Goal: Information Seeking & Learning: Learn about a topic

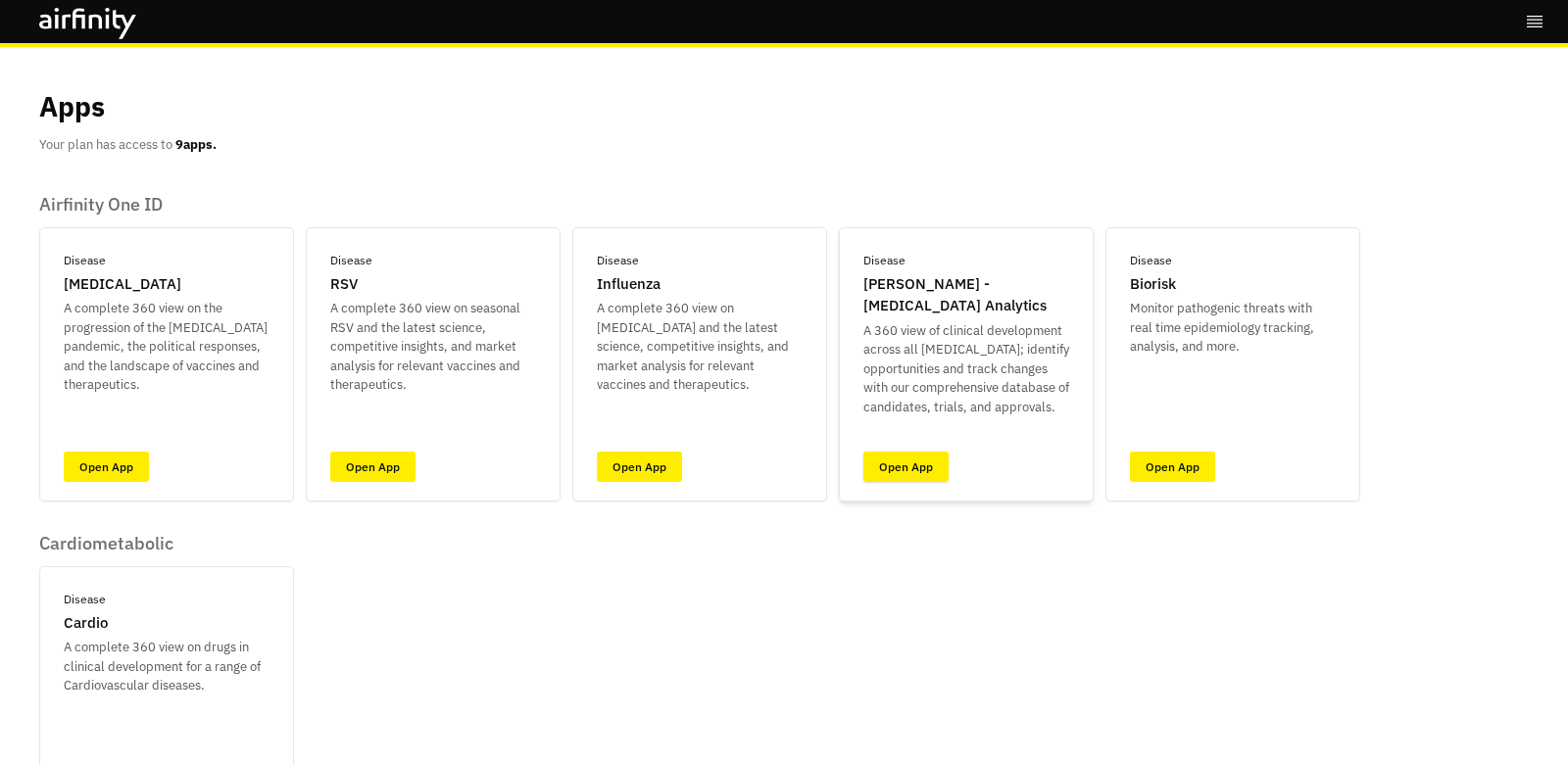
click at [920, 479] on link "Open App" at bounding box center [906, 467] width 85 height 31
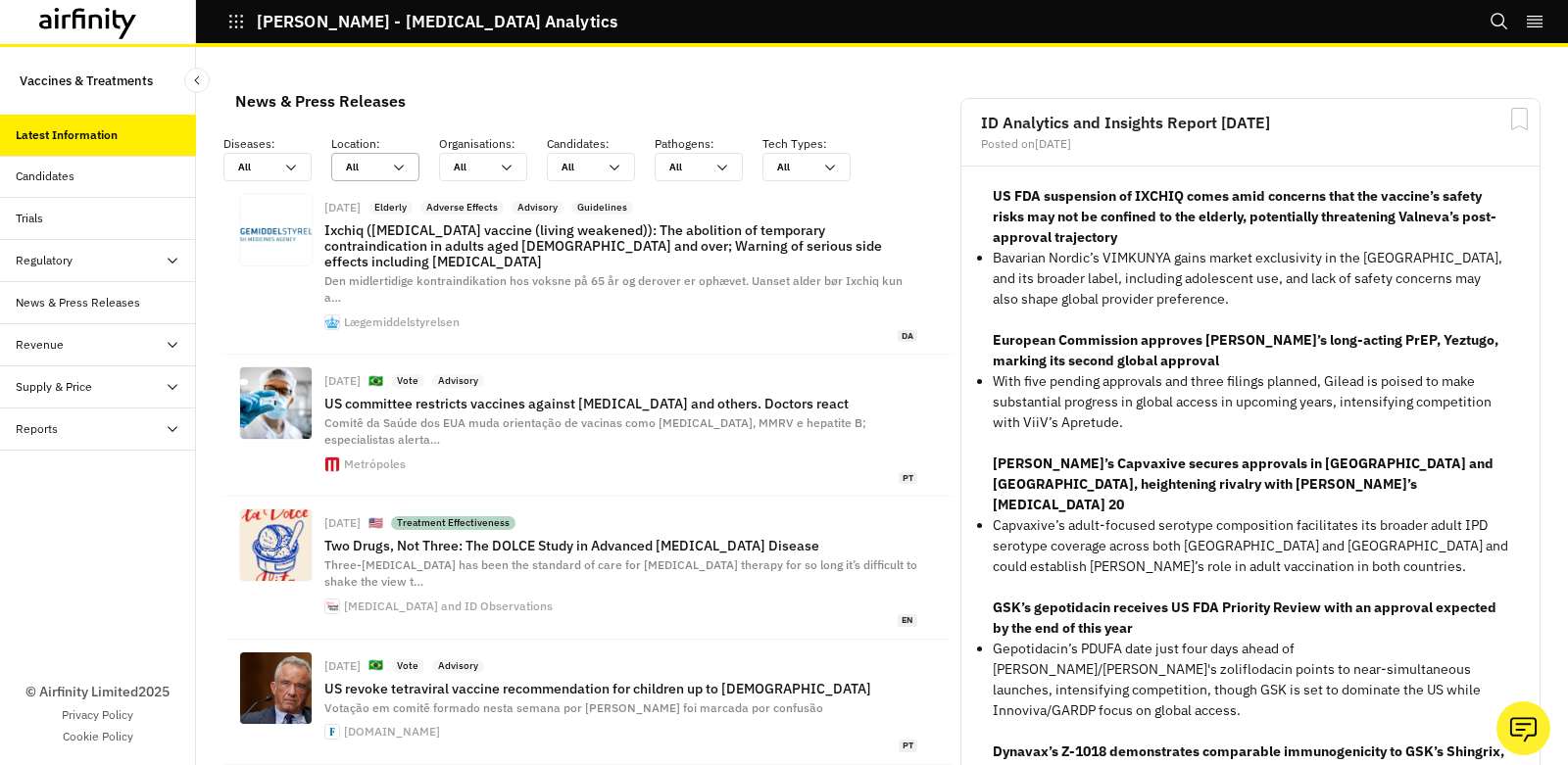
scroll to position [1457, 588]
click at [123, 201] on div "Trials" at bounding box center [97, 219] width 196 height 42
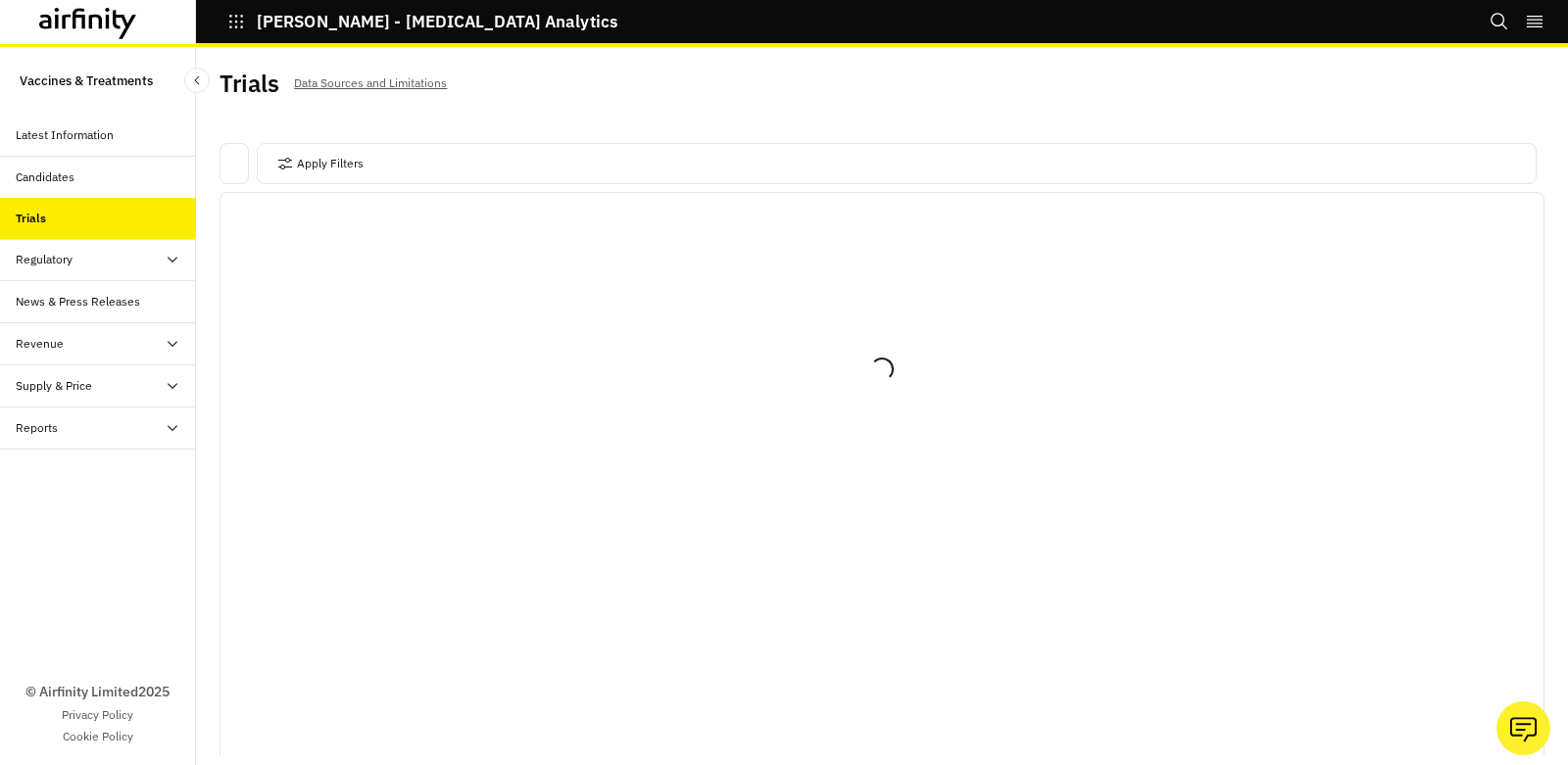
click at [127, 193] on div "Candidates" at bounding box center [97, 178] width 196 height 42
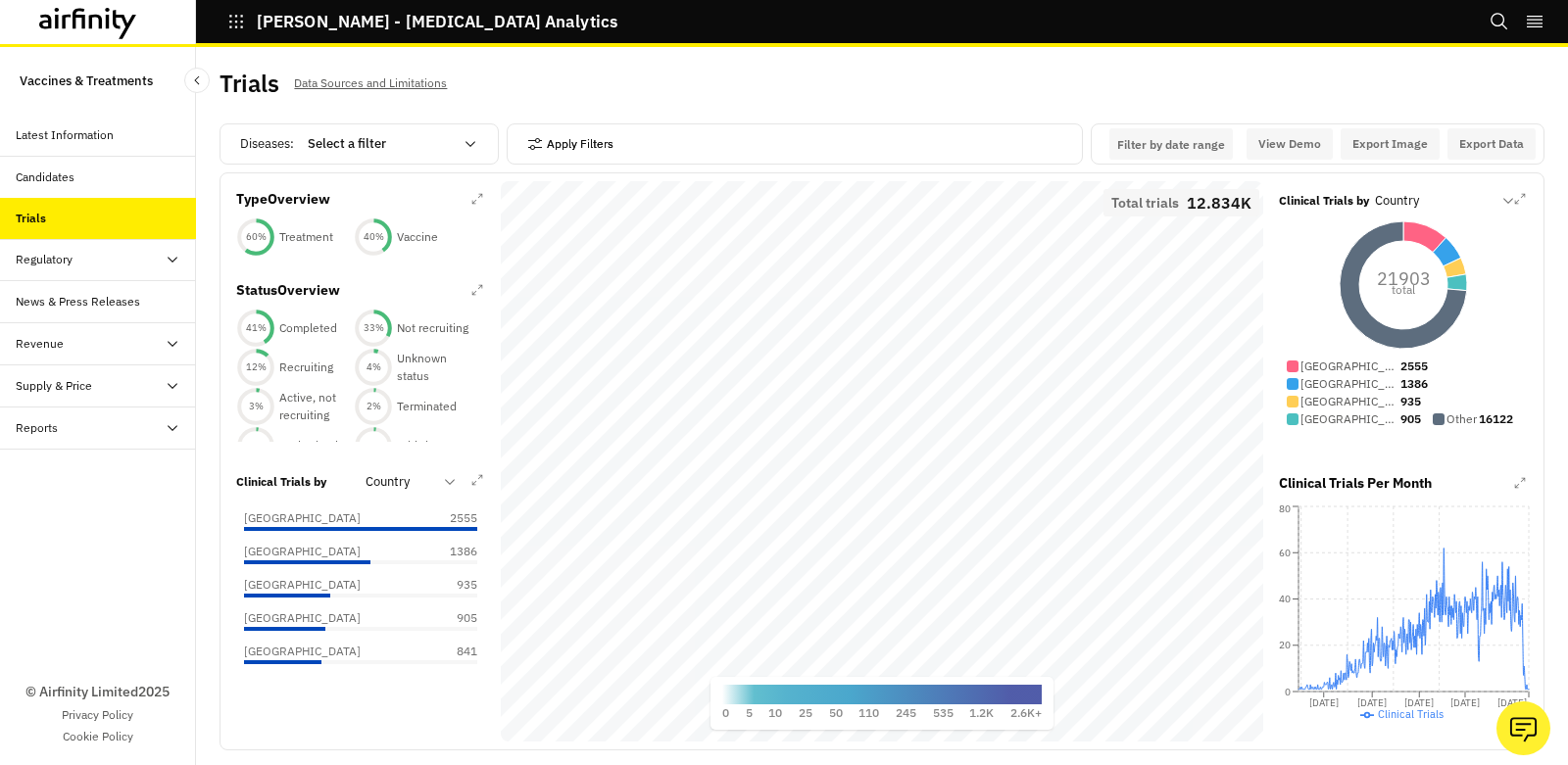
click at [583, 143] on button "Apply Filters" at bounding box center [569, 144] width 86 height 32
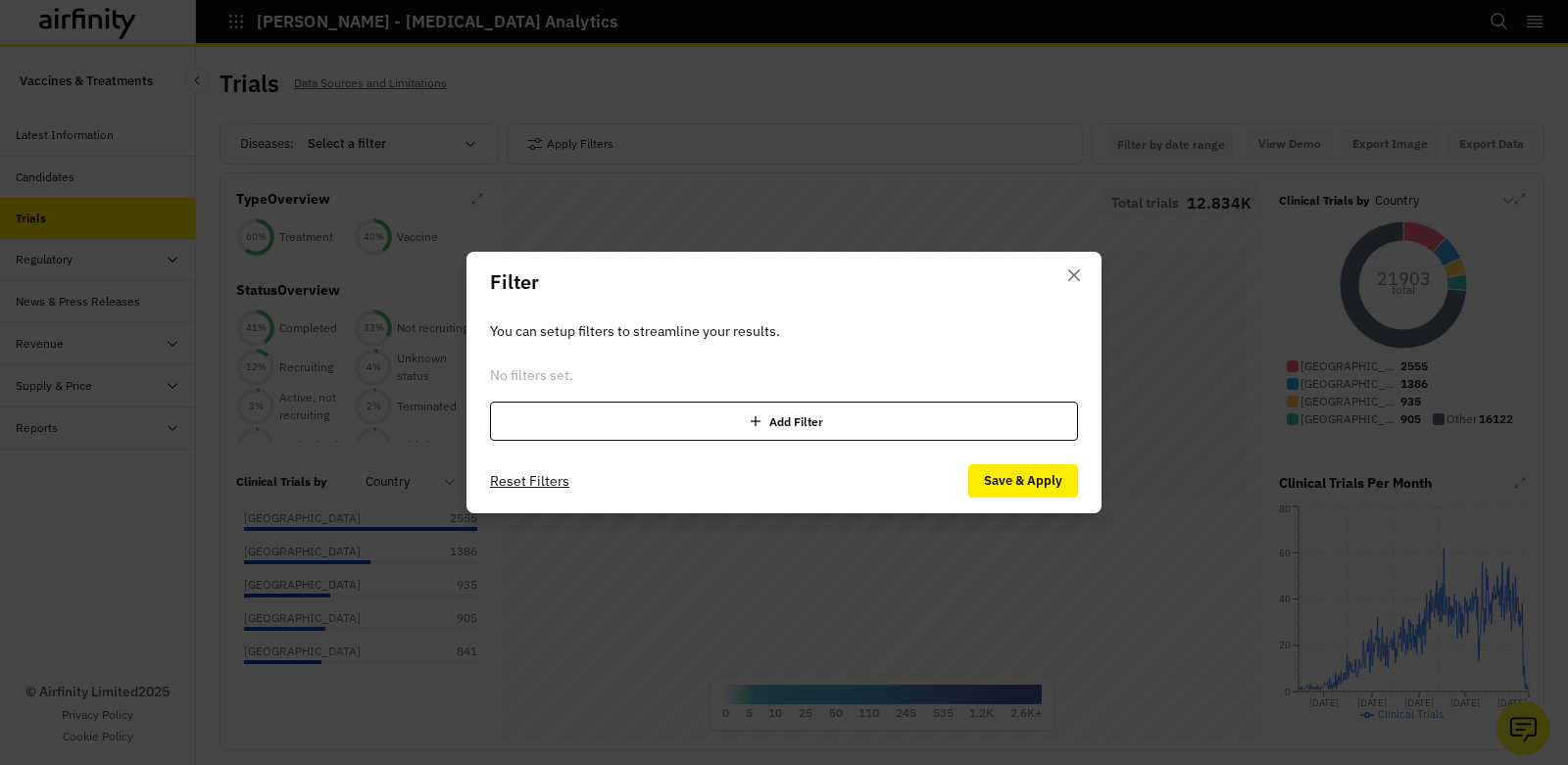
click at [759, 429] on icon at bounding box center [755, 421] width 20 height 20
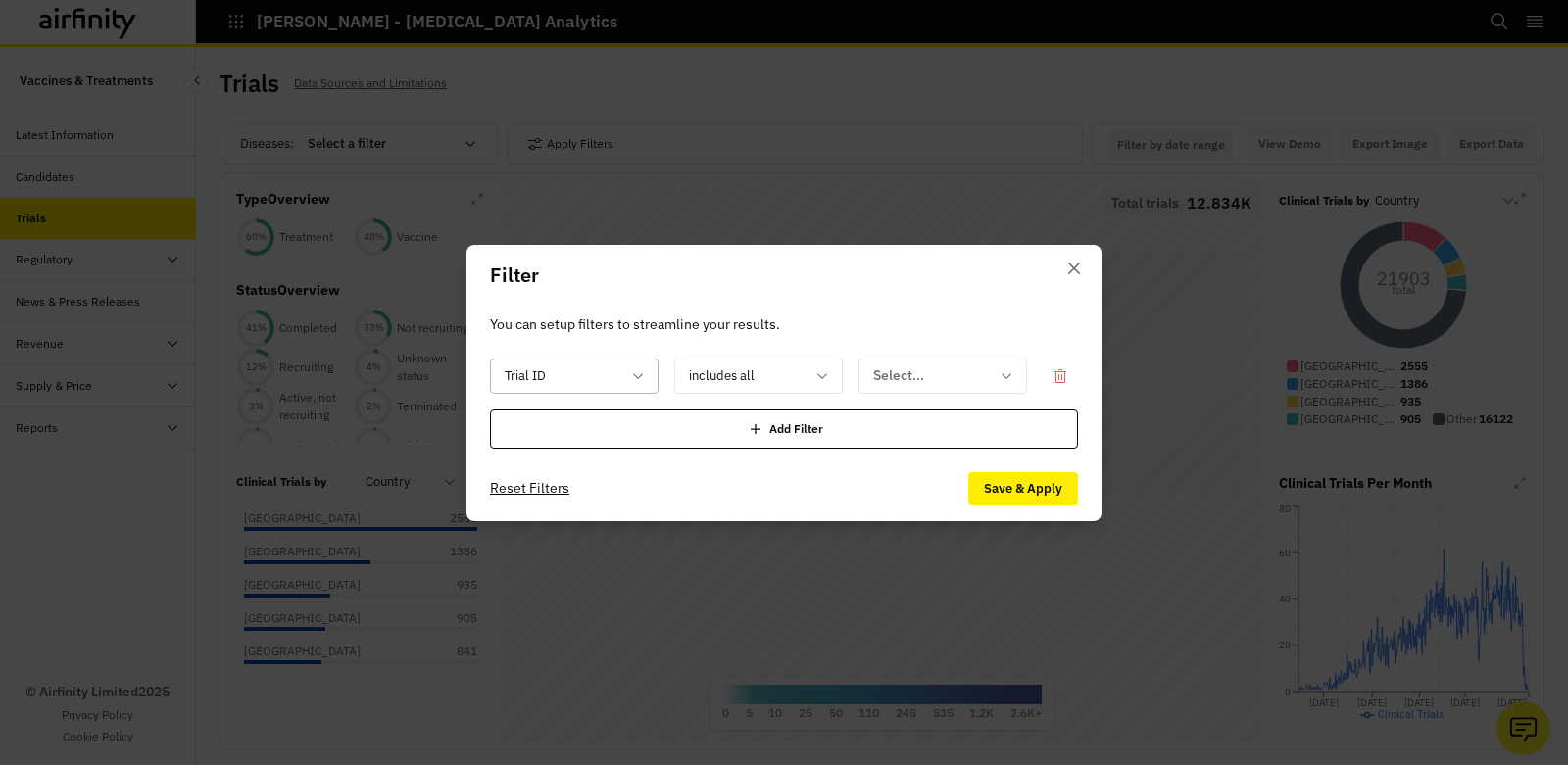
click at [637, 373] on icon at bounding box center [638, 377] width 16 height 16
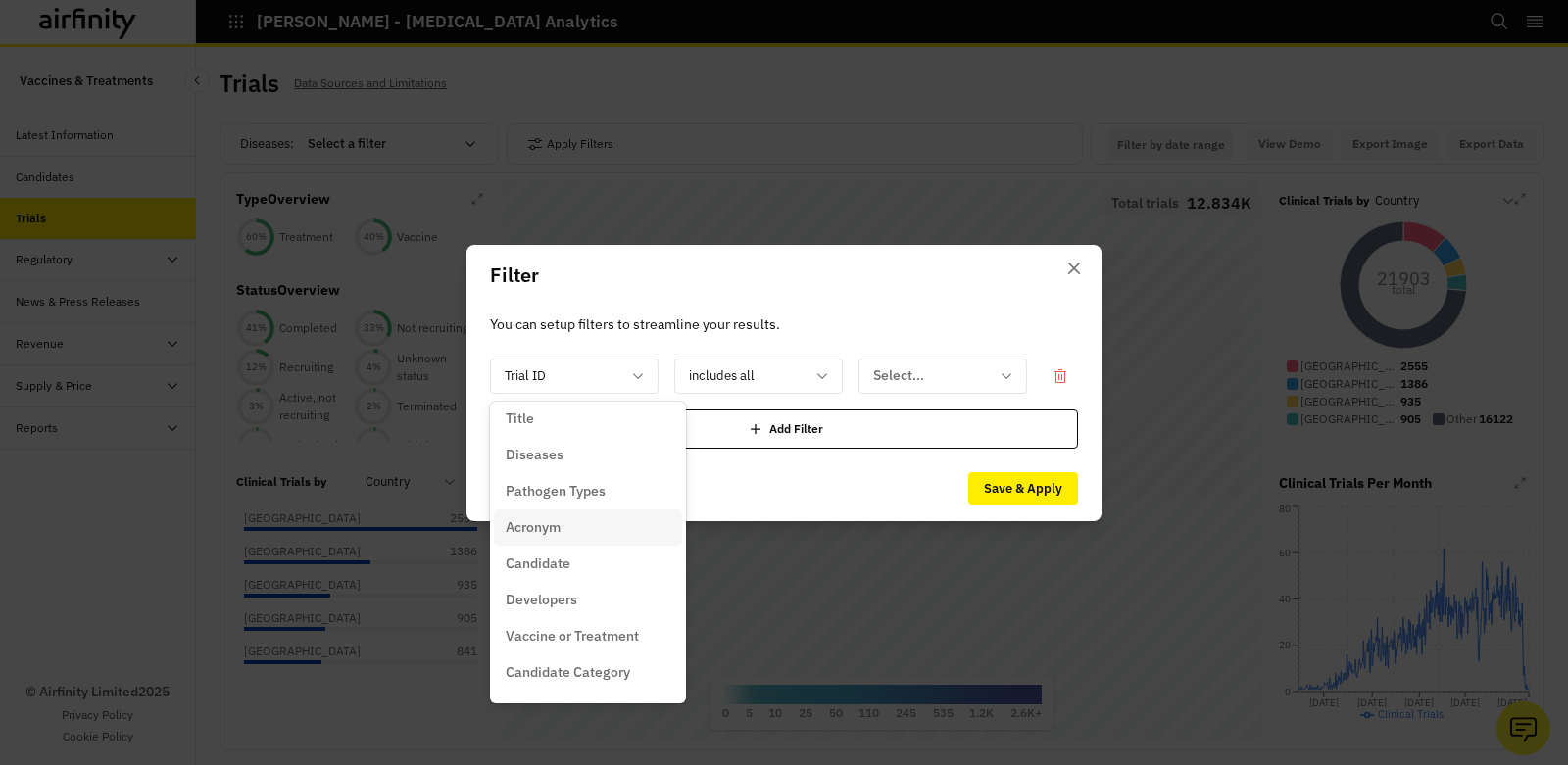
scroll to position [51, 0]
click at [580, 587] on div "Developers" at bounding box center [588, 594] width 165 height 21
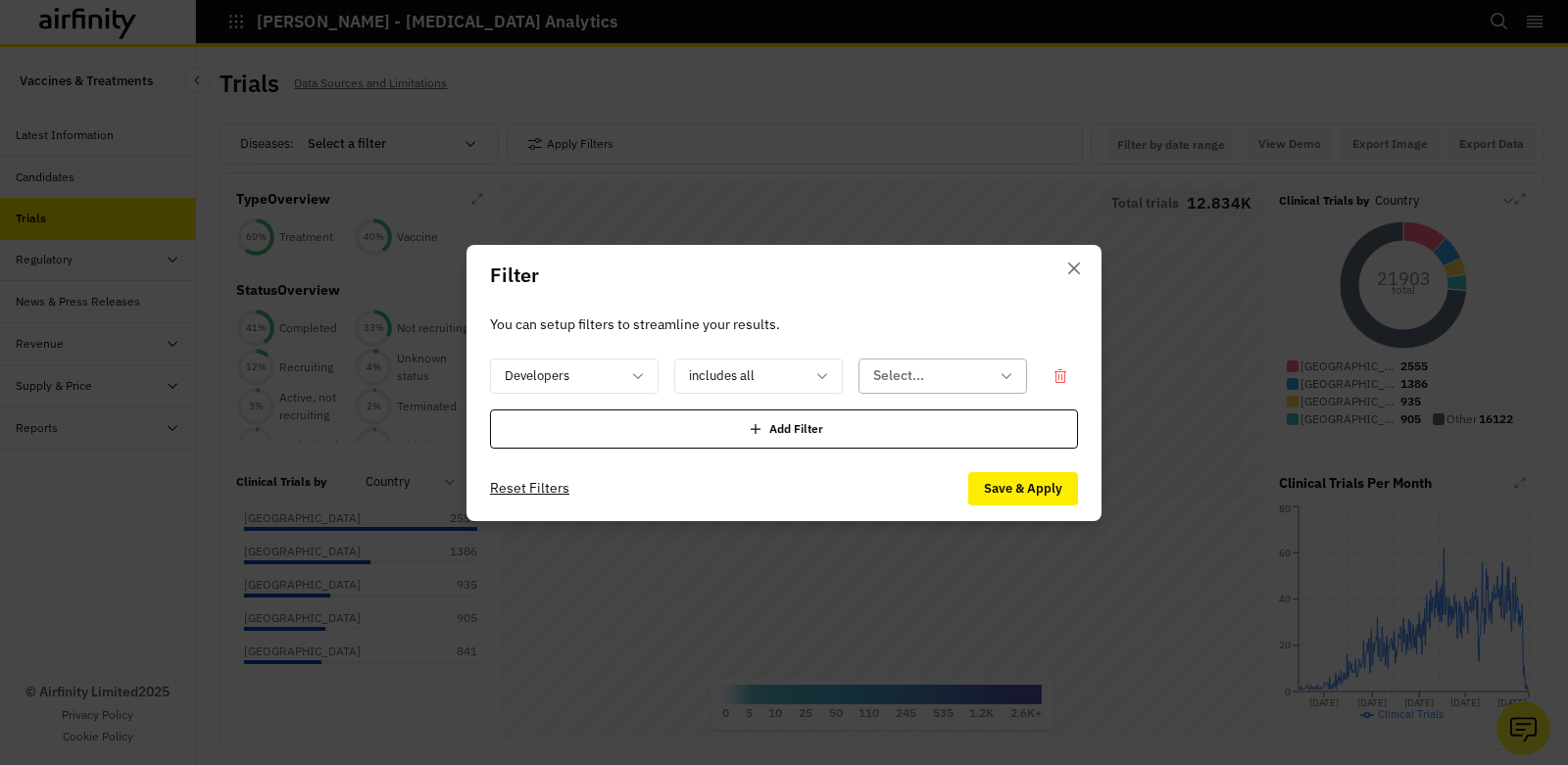
click at [892, 374] on div at bounding box center [931, 376] width 115 height 25
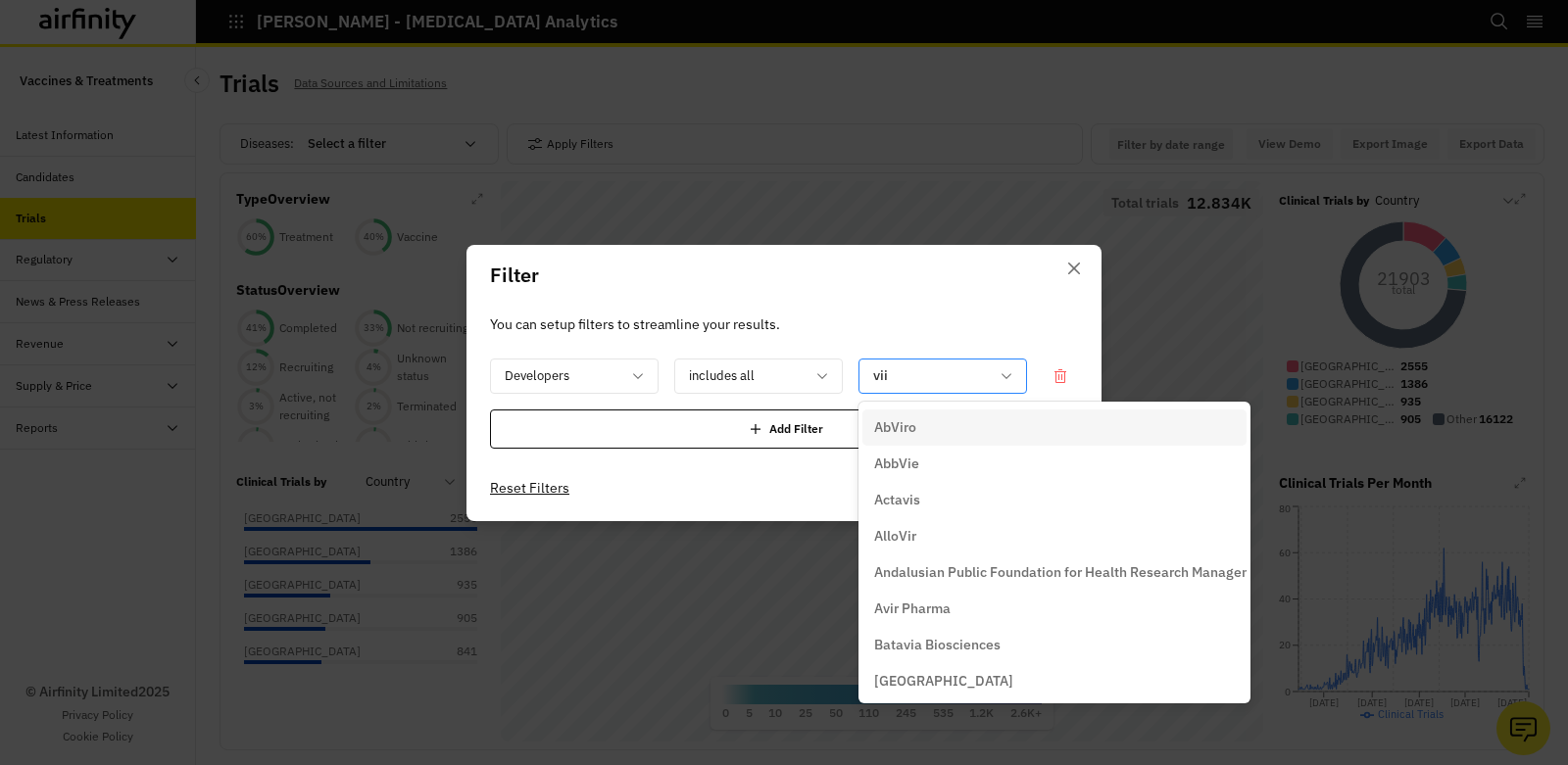
type input "viiv"
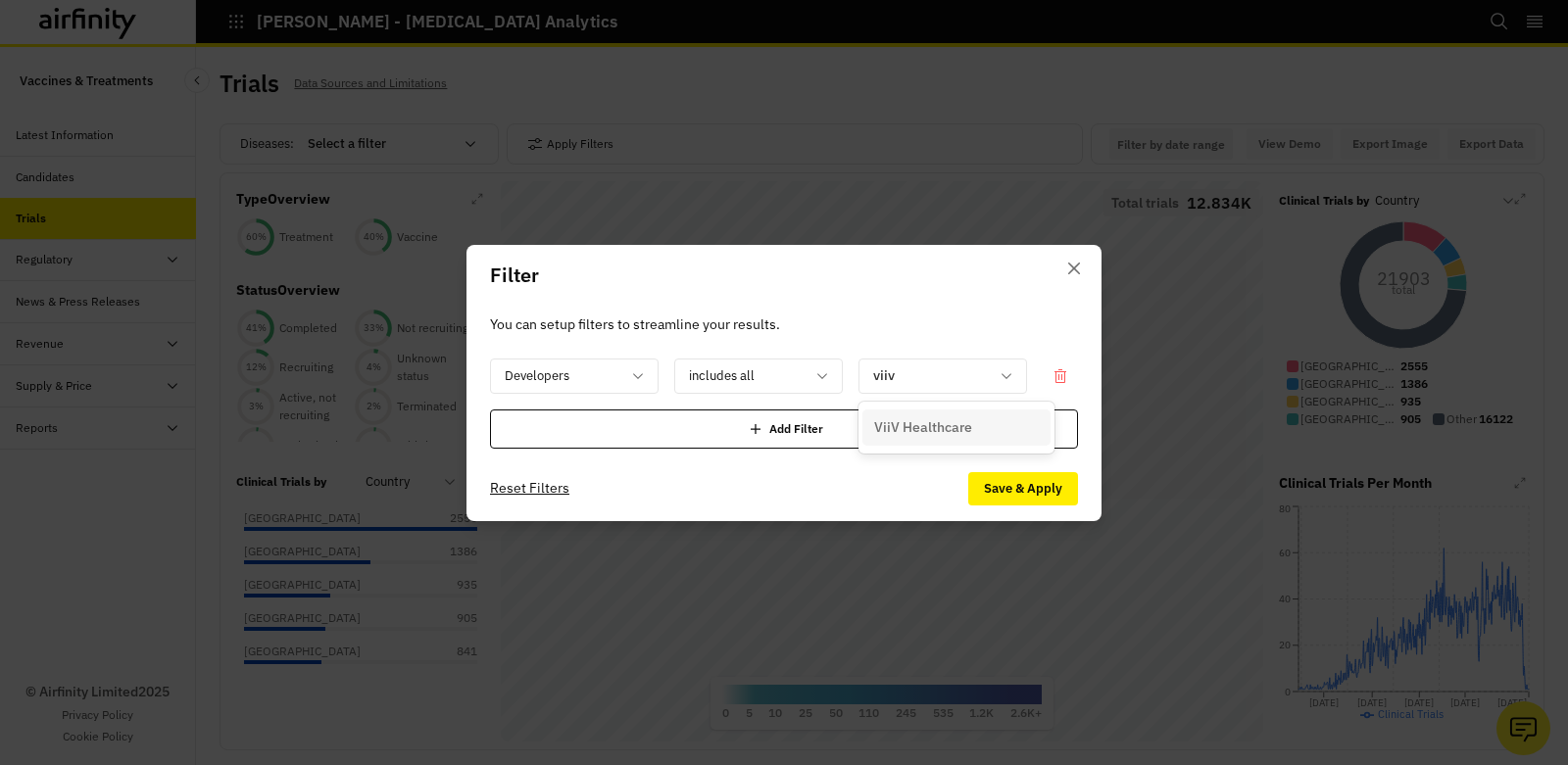
click at [947, 431] on p "ViiV Healthcare" at bounding box center [923, 427] width 98 height 21
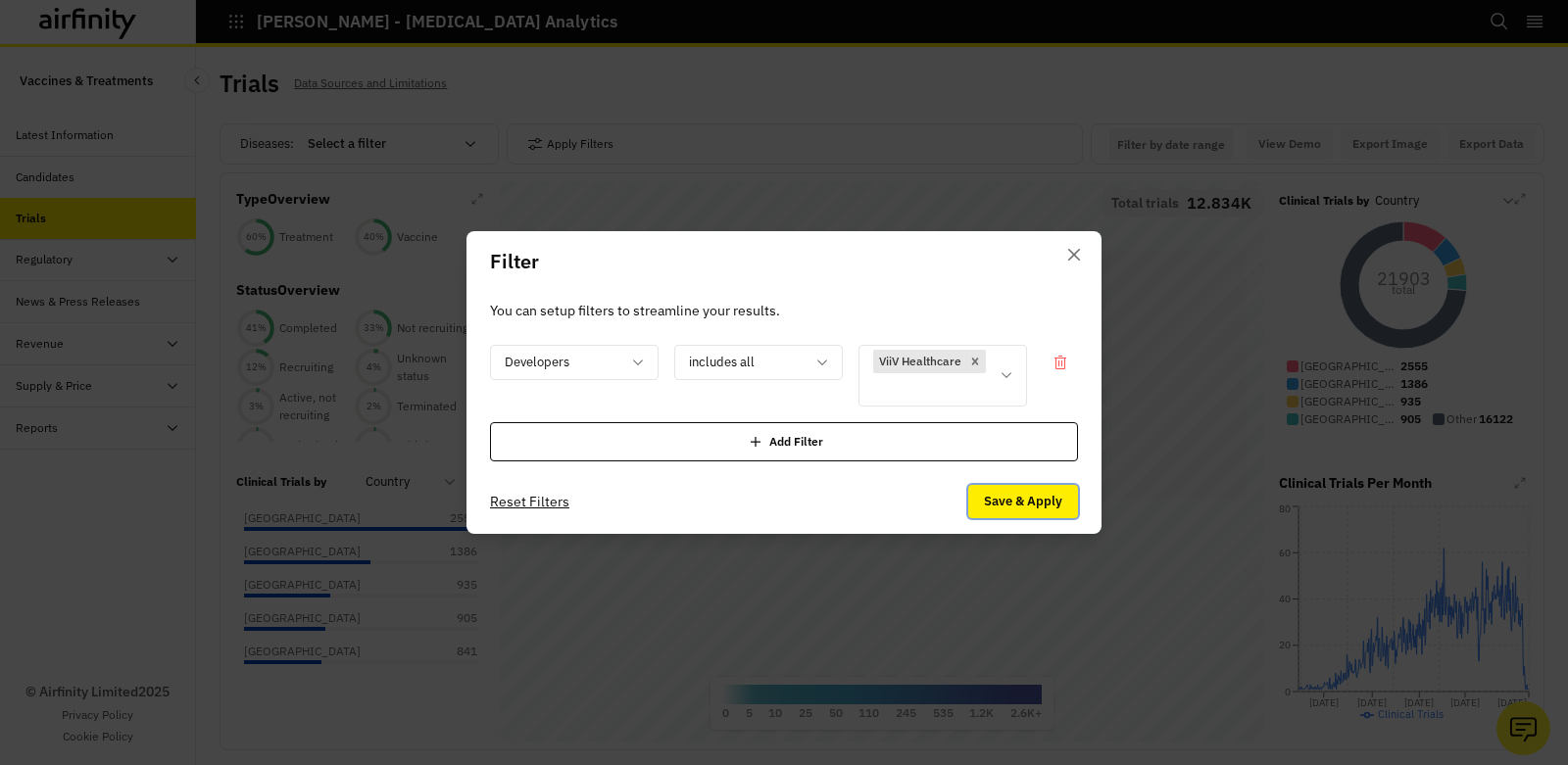
click at [995, 500] on button "Save & Apply" at bounding box center [1022, 502] width 109 height 34
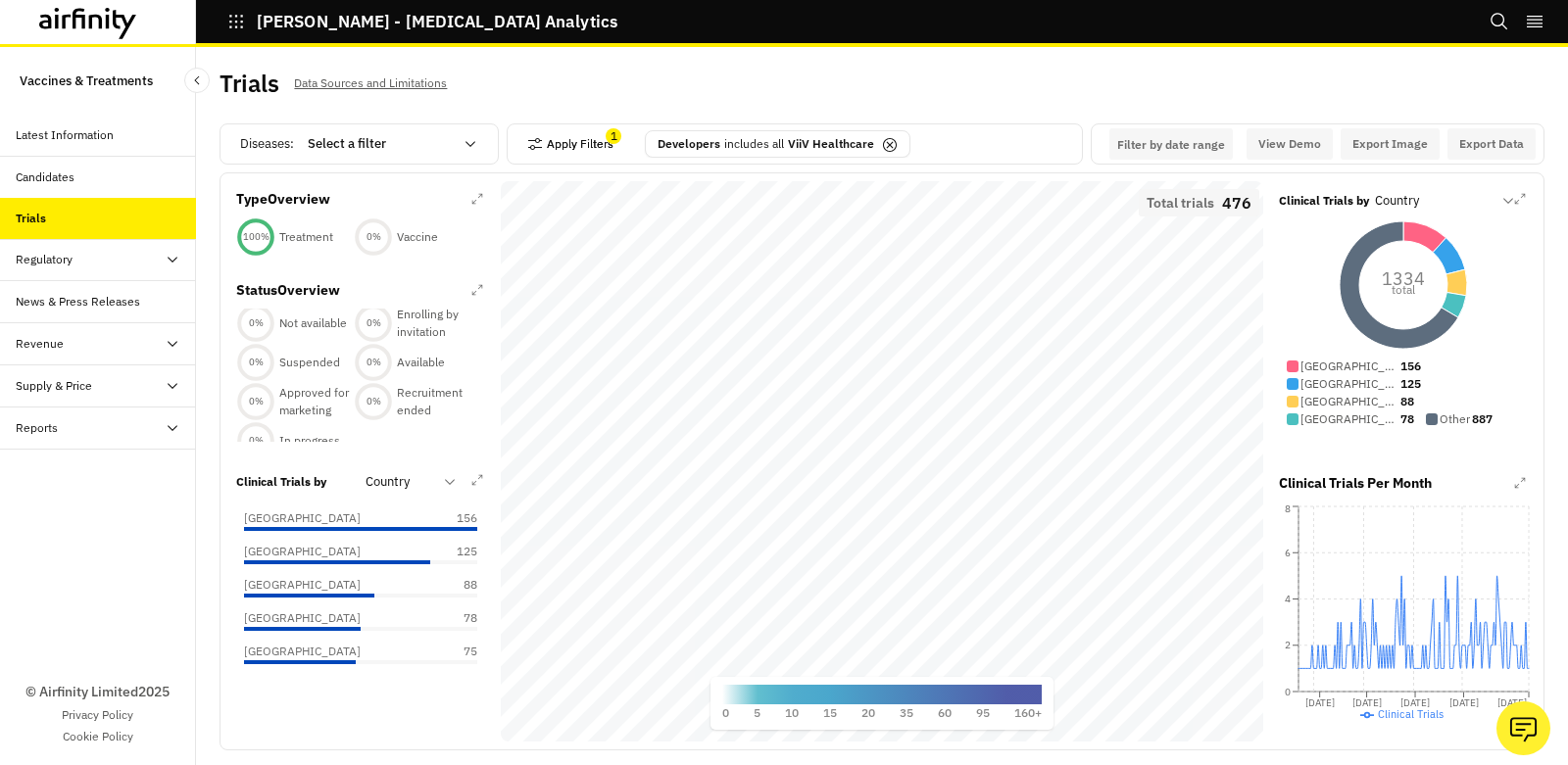
scroll to position [179, 0]
click at [1414, 244] on icon at bounding box center [1424, 237] width 43 height 32
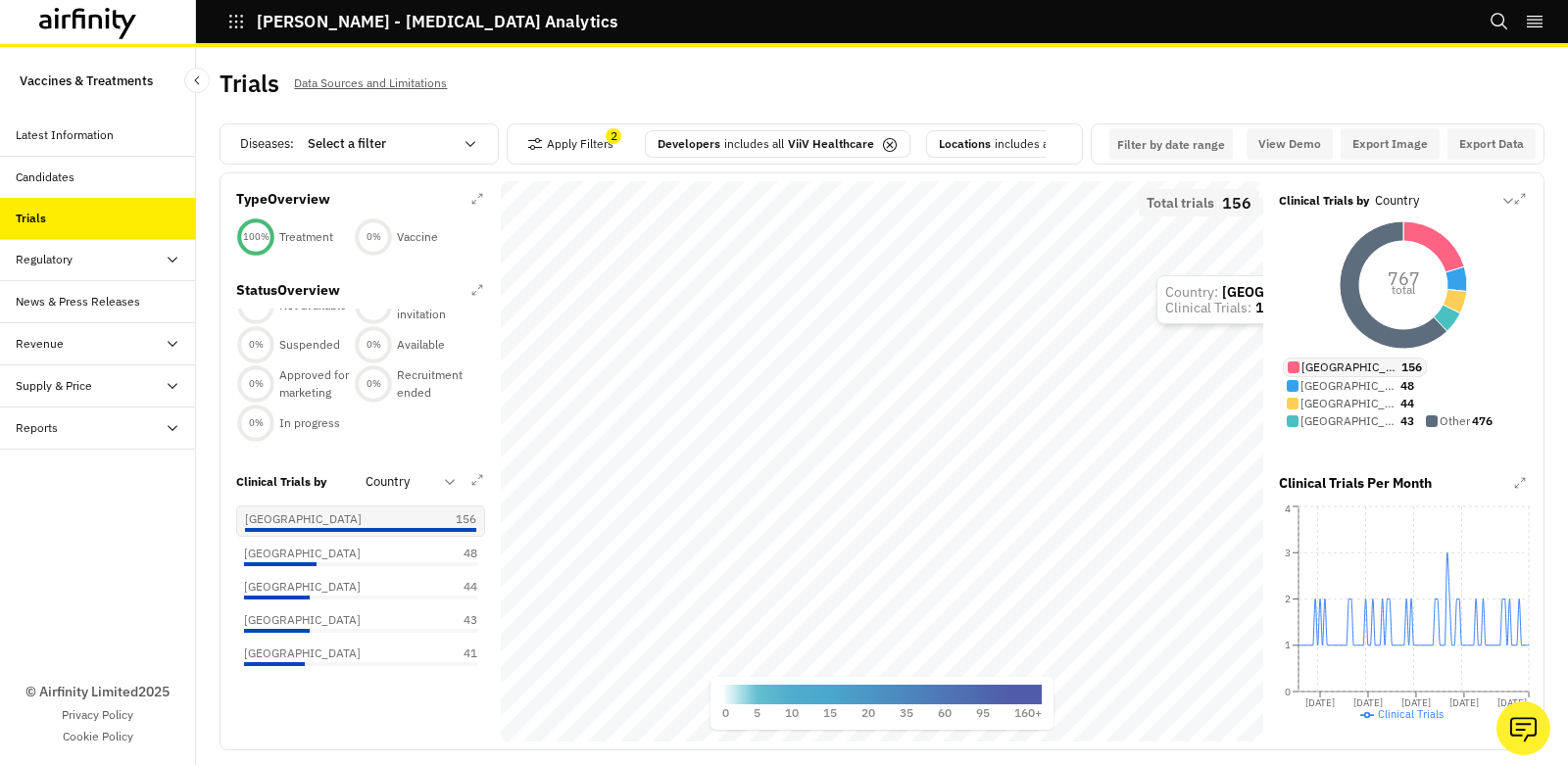
click at [1454, 277] on icon at bounding box center [1456, 278] width 22 height 25
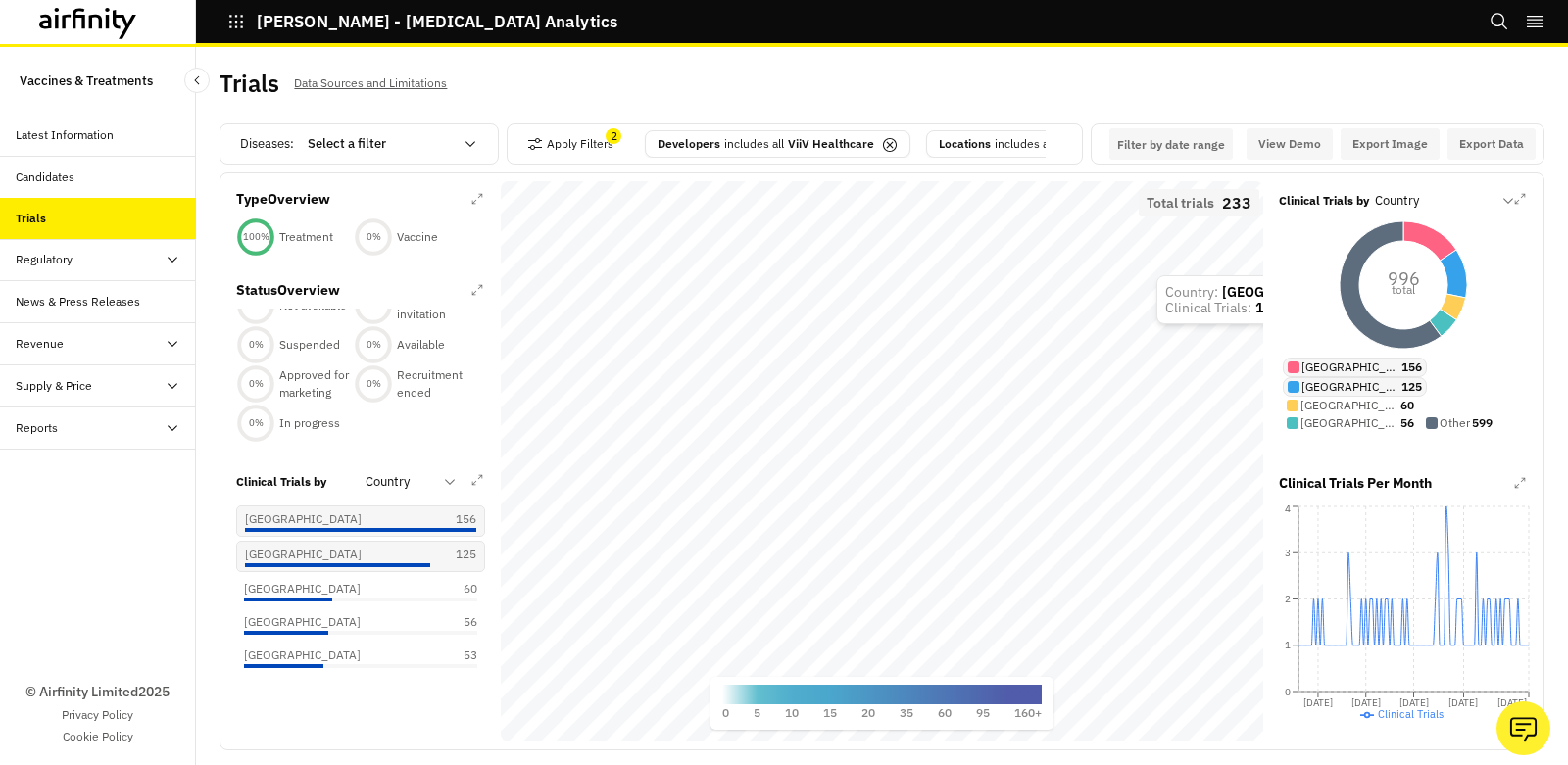
click at [1452, 312] on icon at bounding box center [1453, 307] width 26 height 27
click at [1440, 328] on icon at bounding box center [1443, 325] width 28 height 28
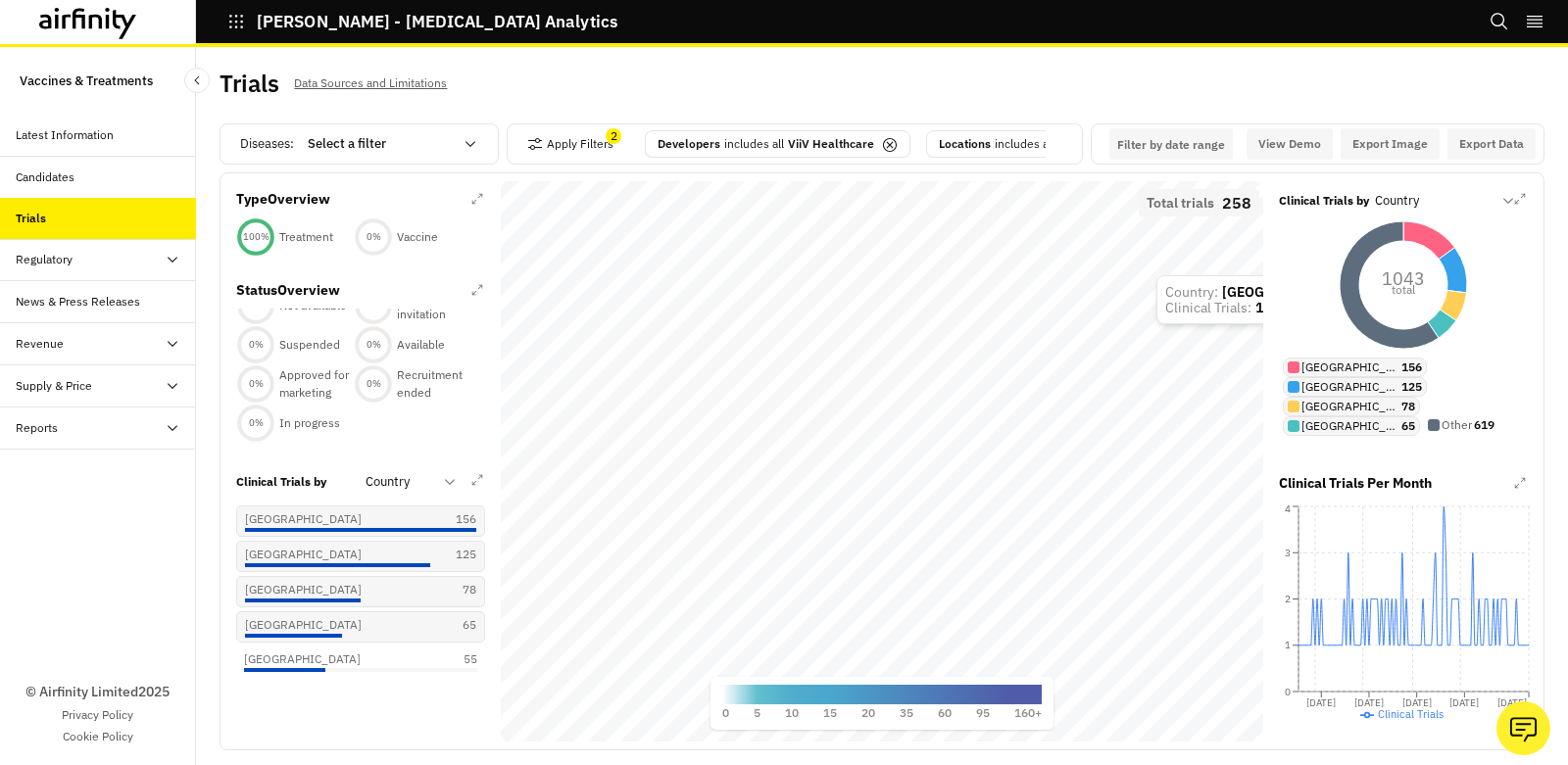
click at [1413, 343] on icon at bounding box center [1389, 285] width 99 height 127
click at [156, 265] on div "Regulatory" at bounding box center [105, 259] width 180 height 18
click at [129, 344] on div "Map" at bounding box center [114, 344] width 165 height 18
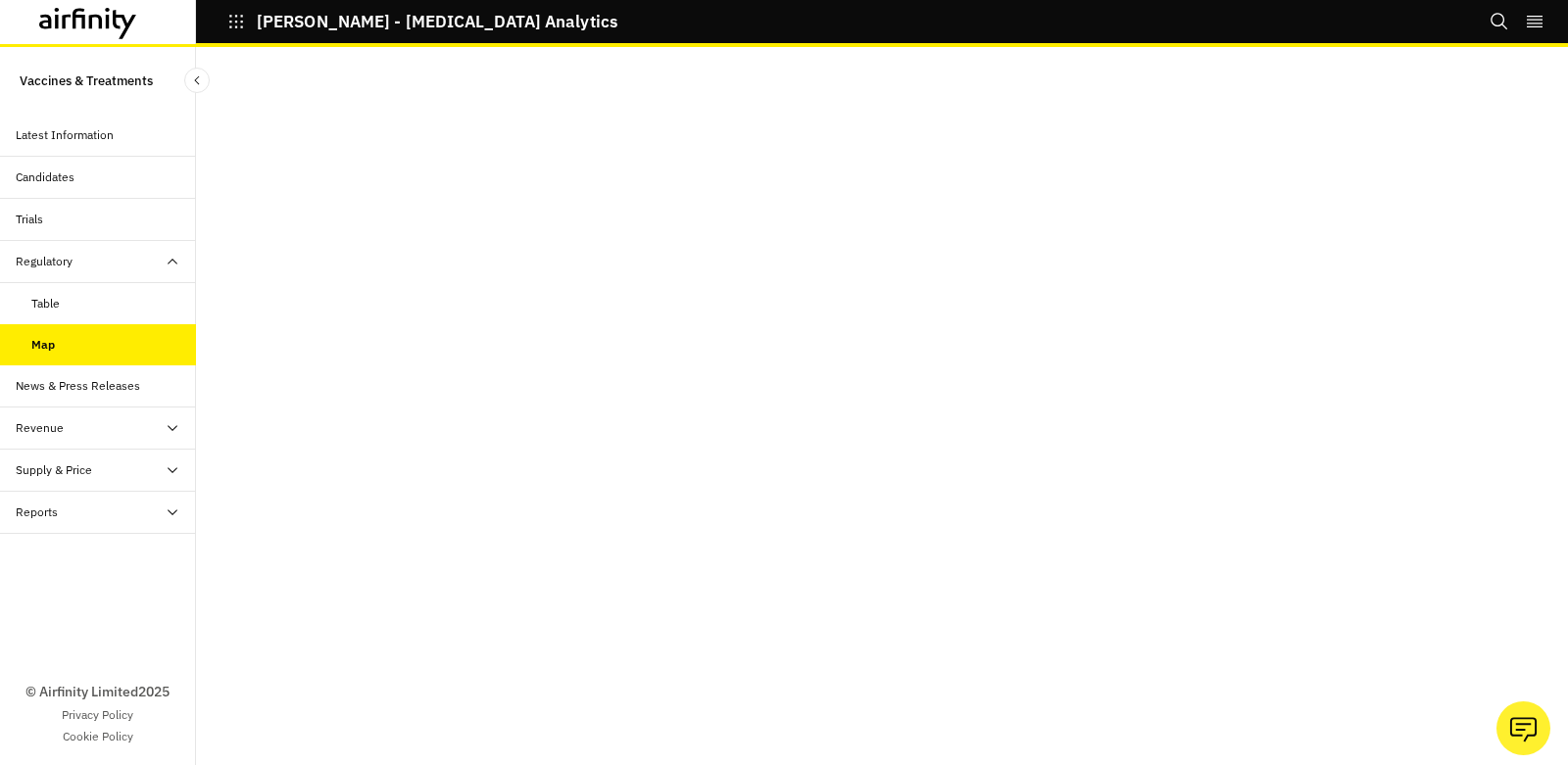
click at [92, 383] on div "News & Press Releases" at bounding box center [78, 386] width 124 height 18
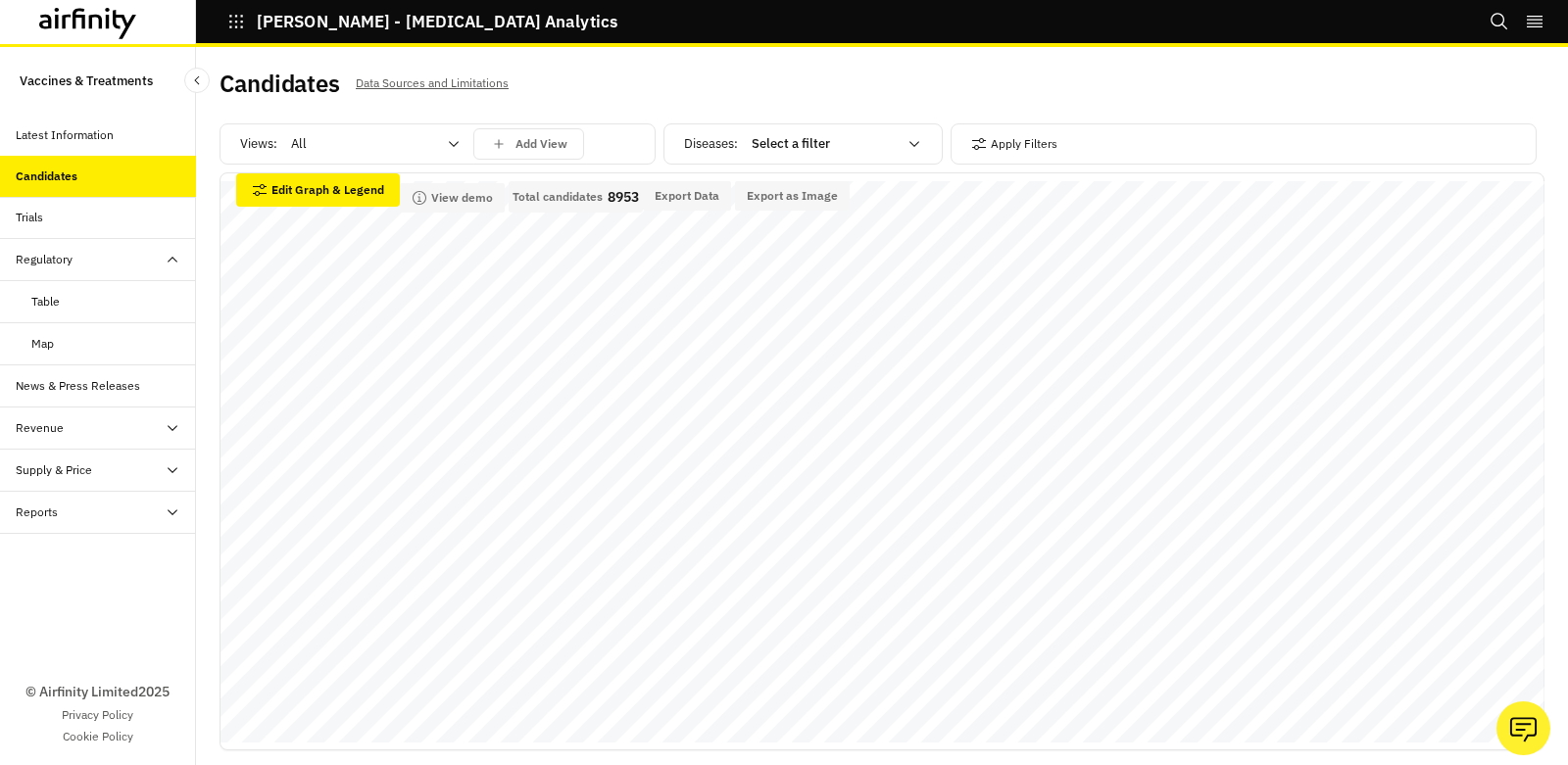
click at [72, 223] on div "Trials" at bounding box center [105, 218] width 180 height 18
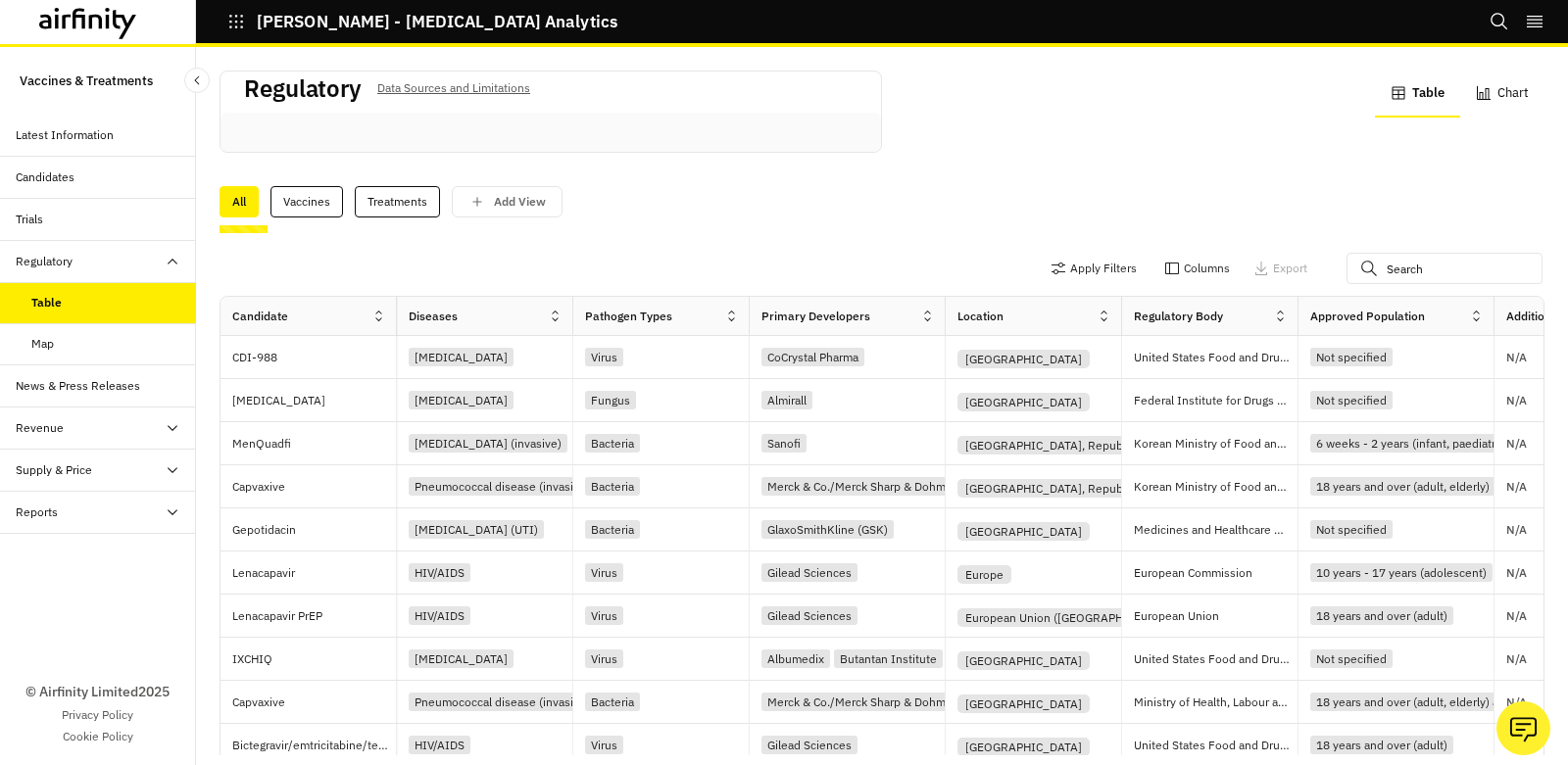
click at [63, 335] on div "Map" at bounding box center [114, 344] width 165 height 18
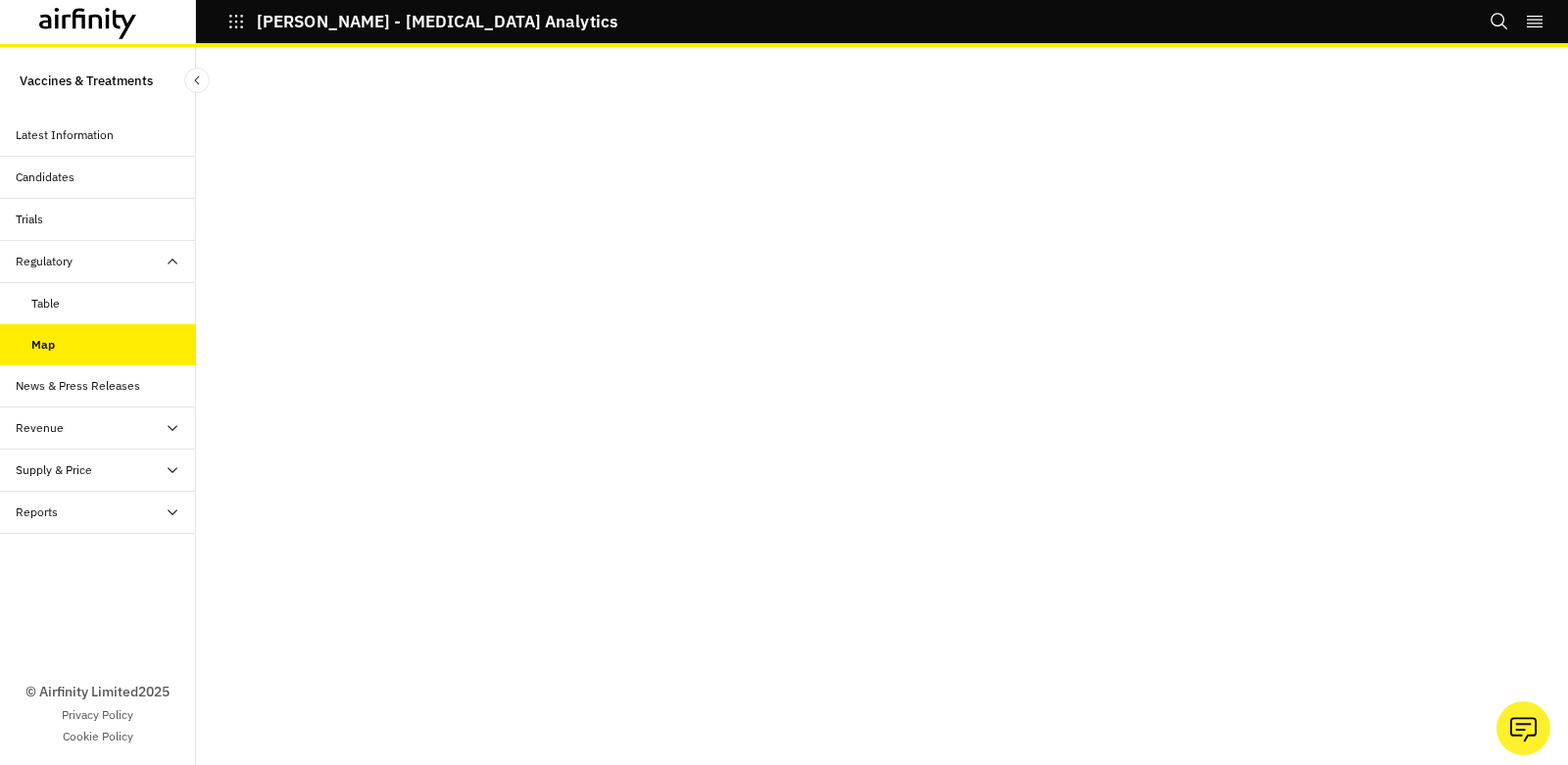
click at [78, 388] on div "News & Press Releases" at bounding box center [78, 386] width 124 height 18
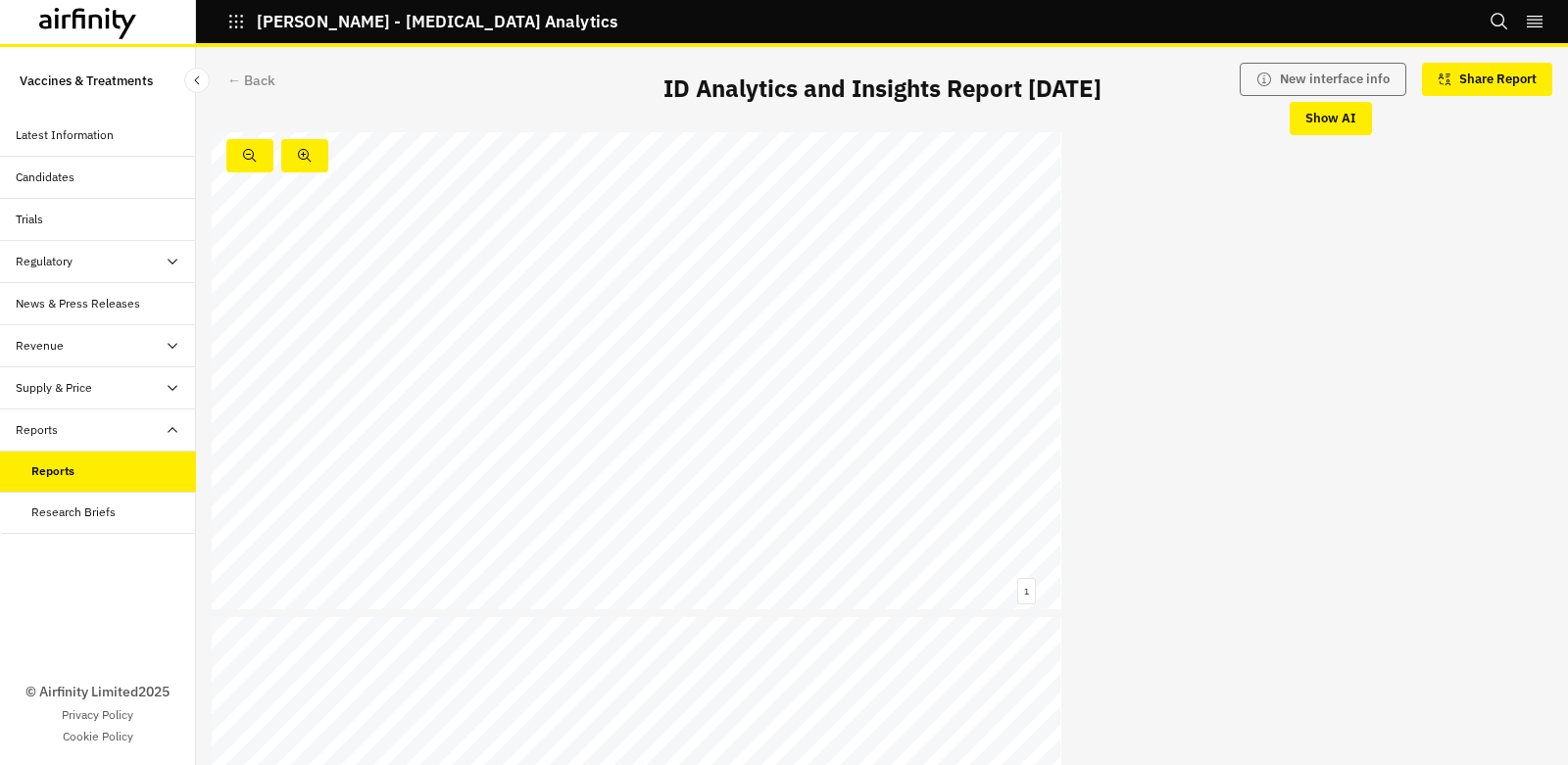
scroll to position [8646, 0]
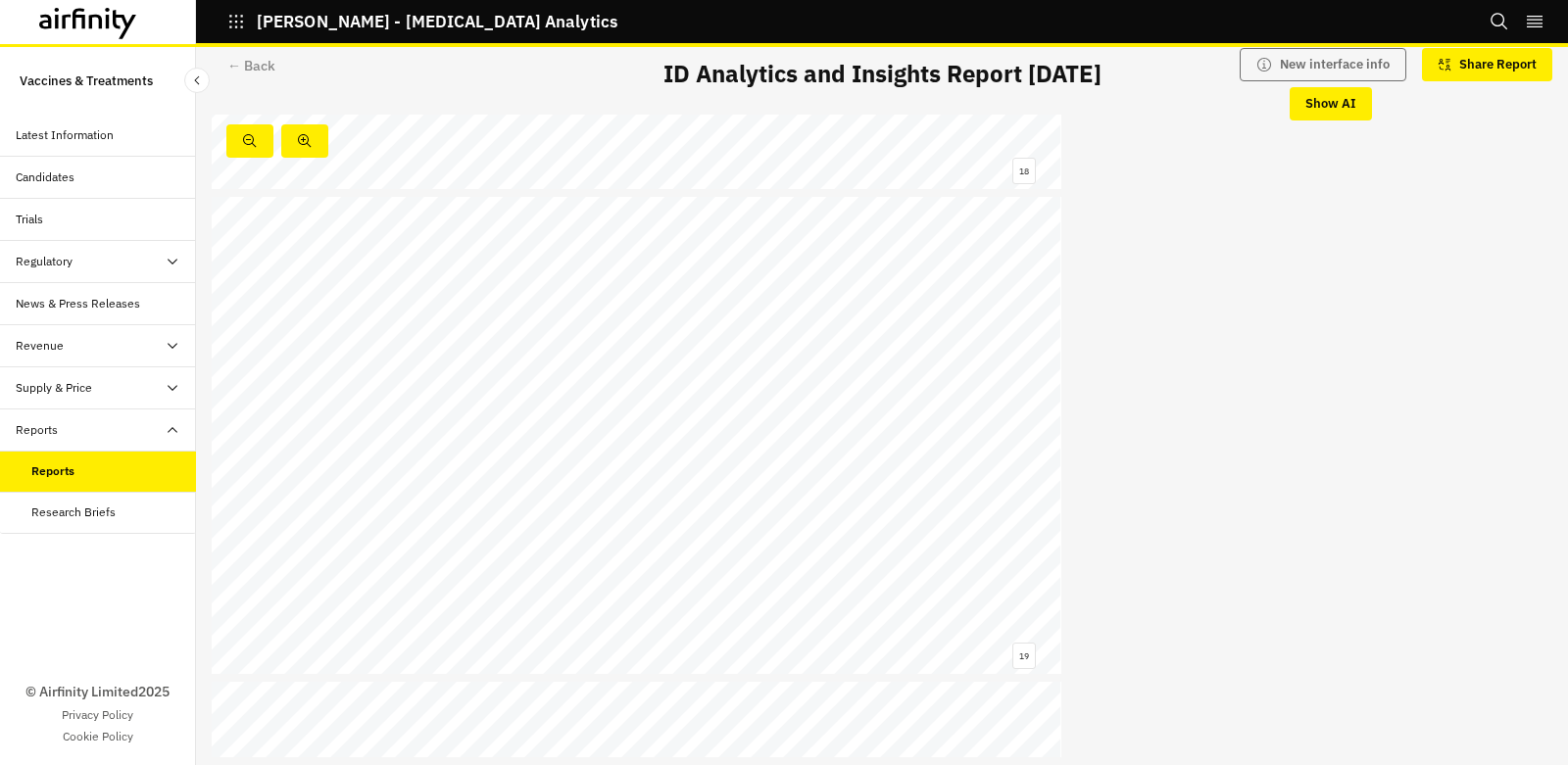
click at [78, 506] on div "Research Briefs" at bounding box center [74, 513] width 84 height 18
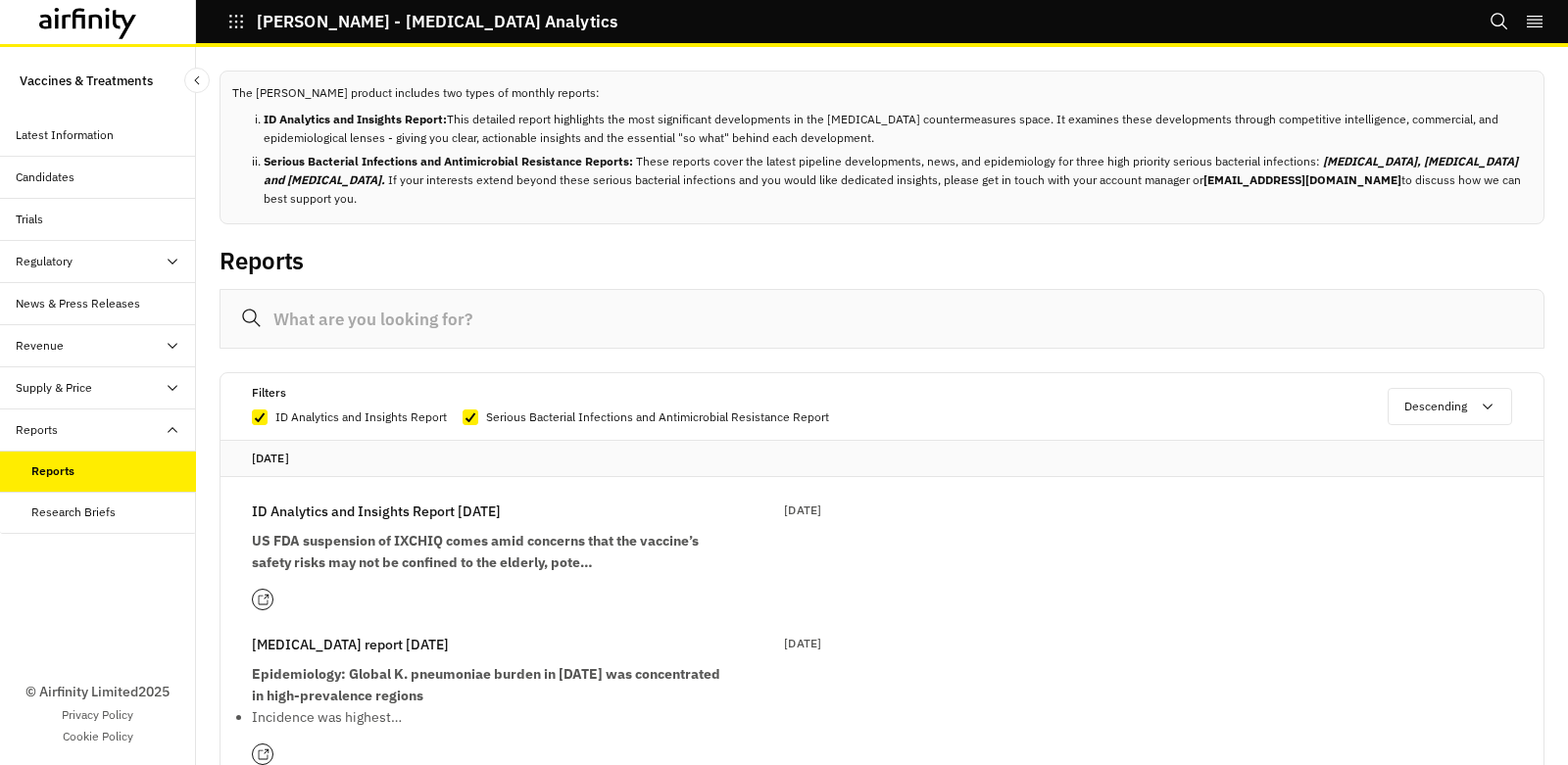
click at [90, 143] on div "Latest Information" at bounding box center [65, 135] width 98 height 18
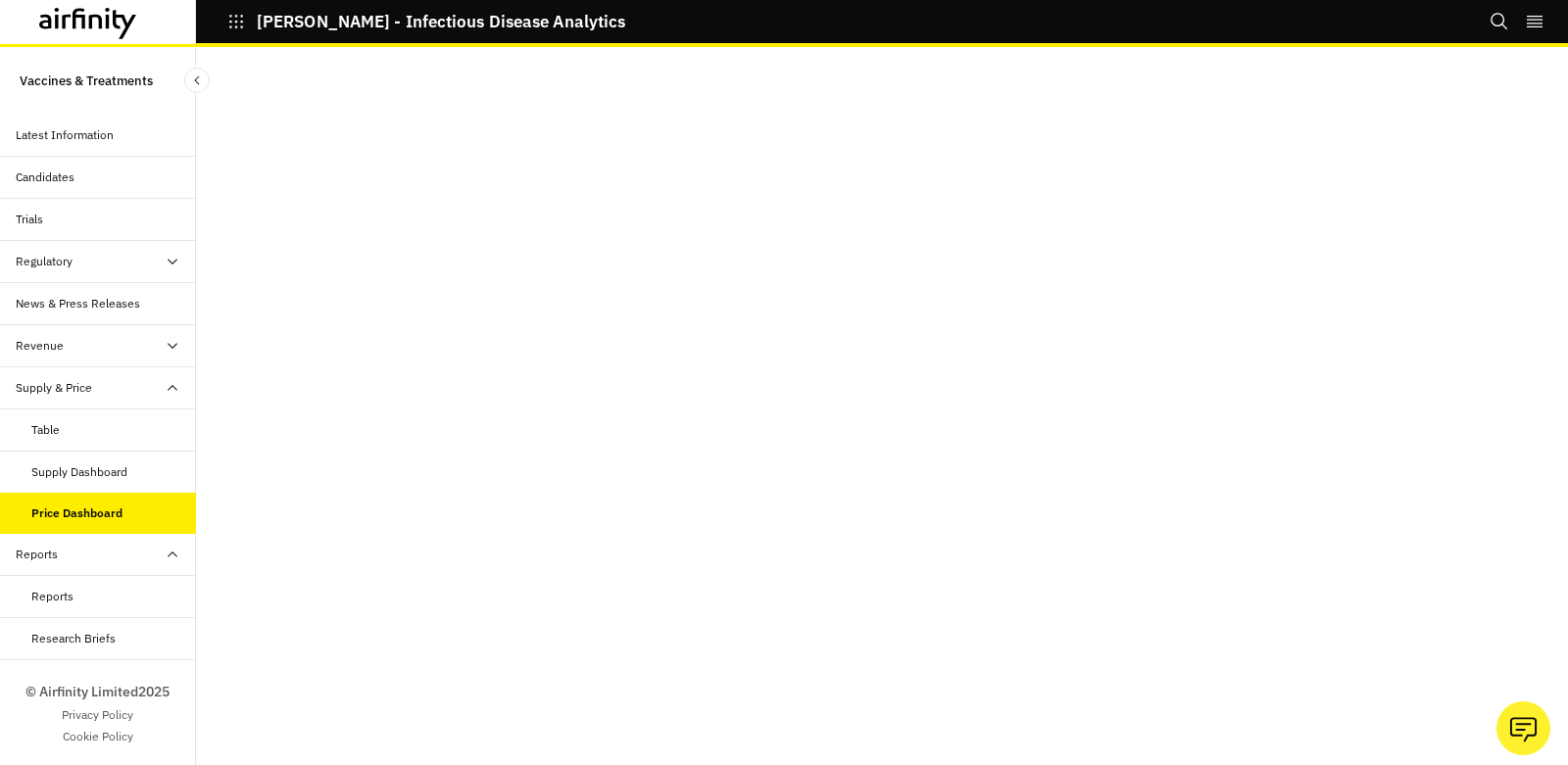
scroll to position [39, 0]
click at [69, 425] on div "Table" at bounding box center [114, 430] width 165 height 18
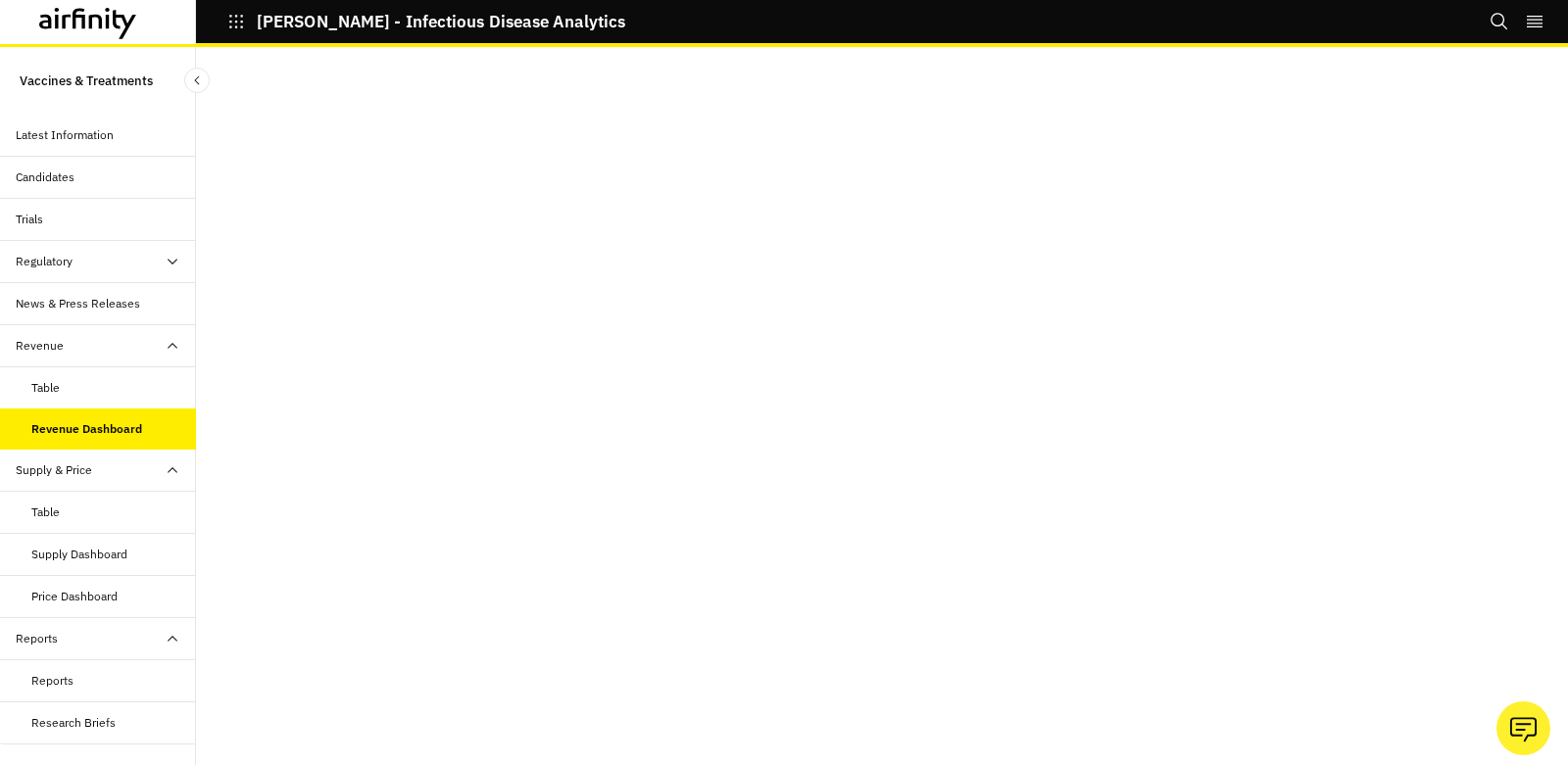
click at [89, 274] on div "Regulatory" at bounding box center [97, 262] width 196 height 42
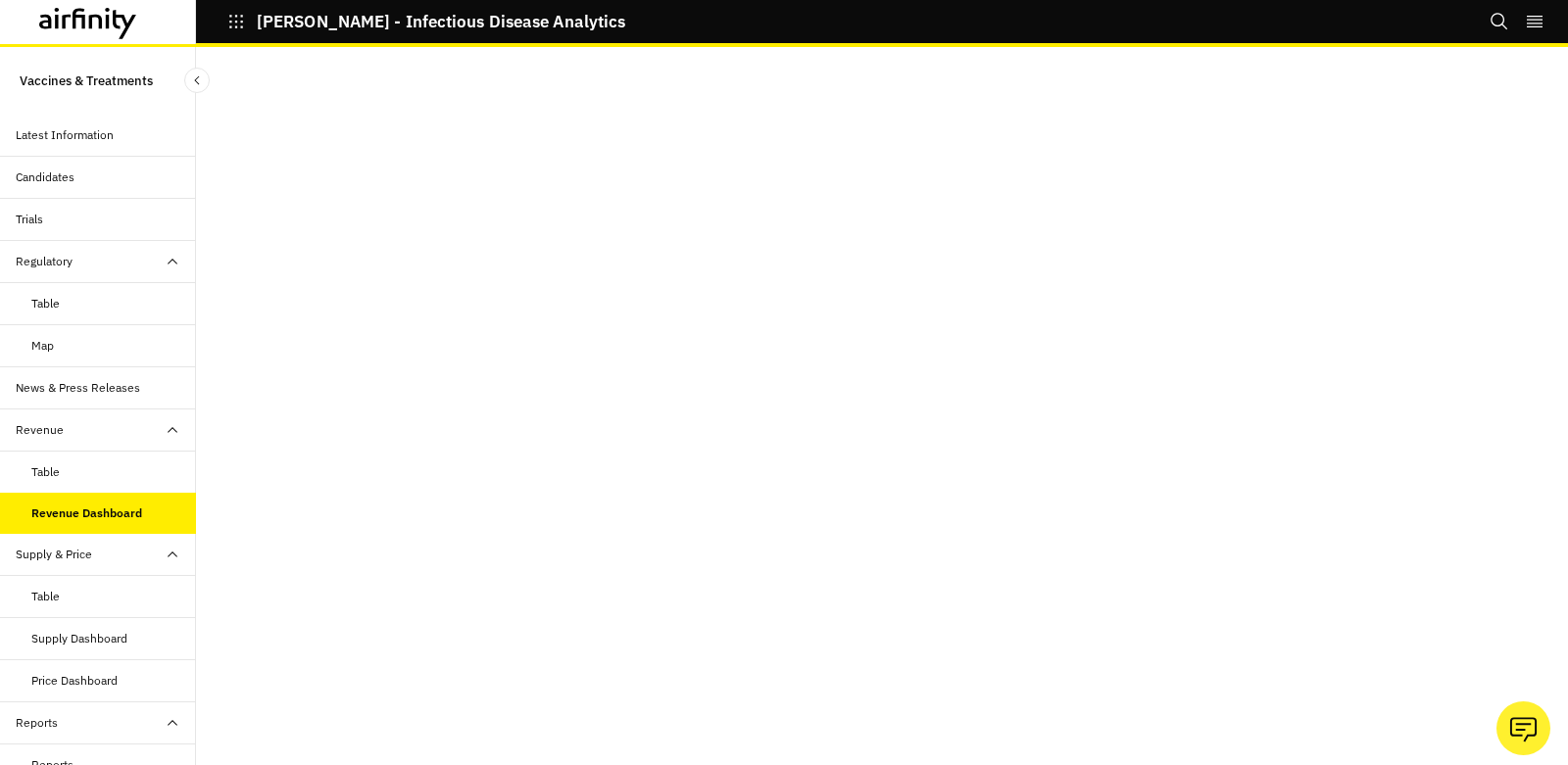
click at [63, 332] on div "Map" at bounding box center [97, 346] width 196 height 42
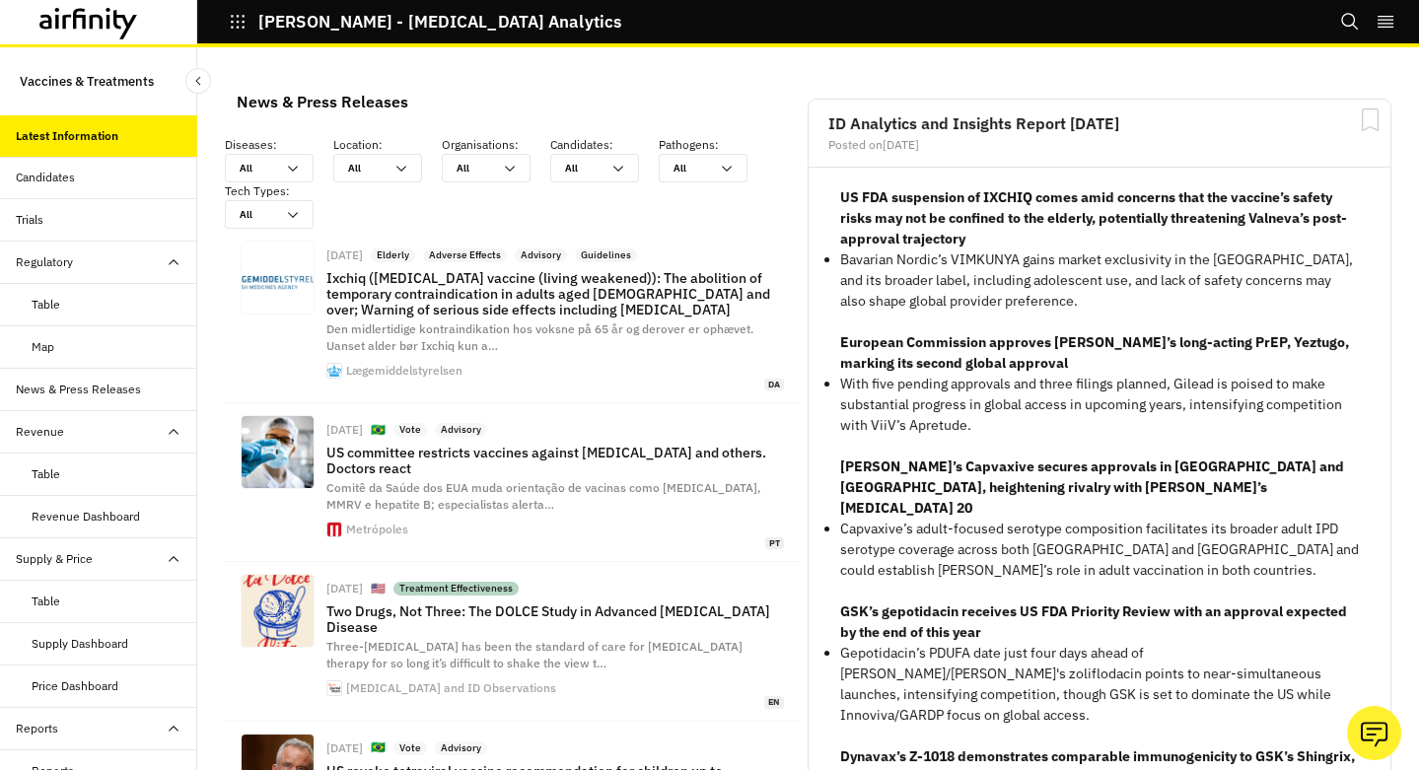
scroll to position [1591, 592]
click at [106, 231] on div "Trials" at bounding box center [98, 220] width 197 height 42
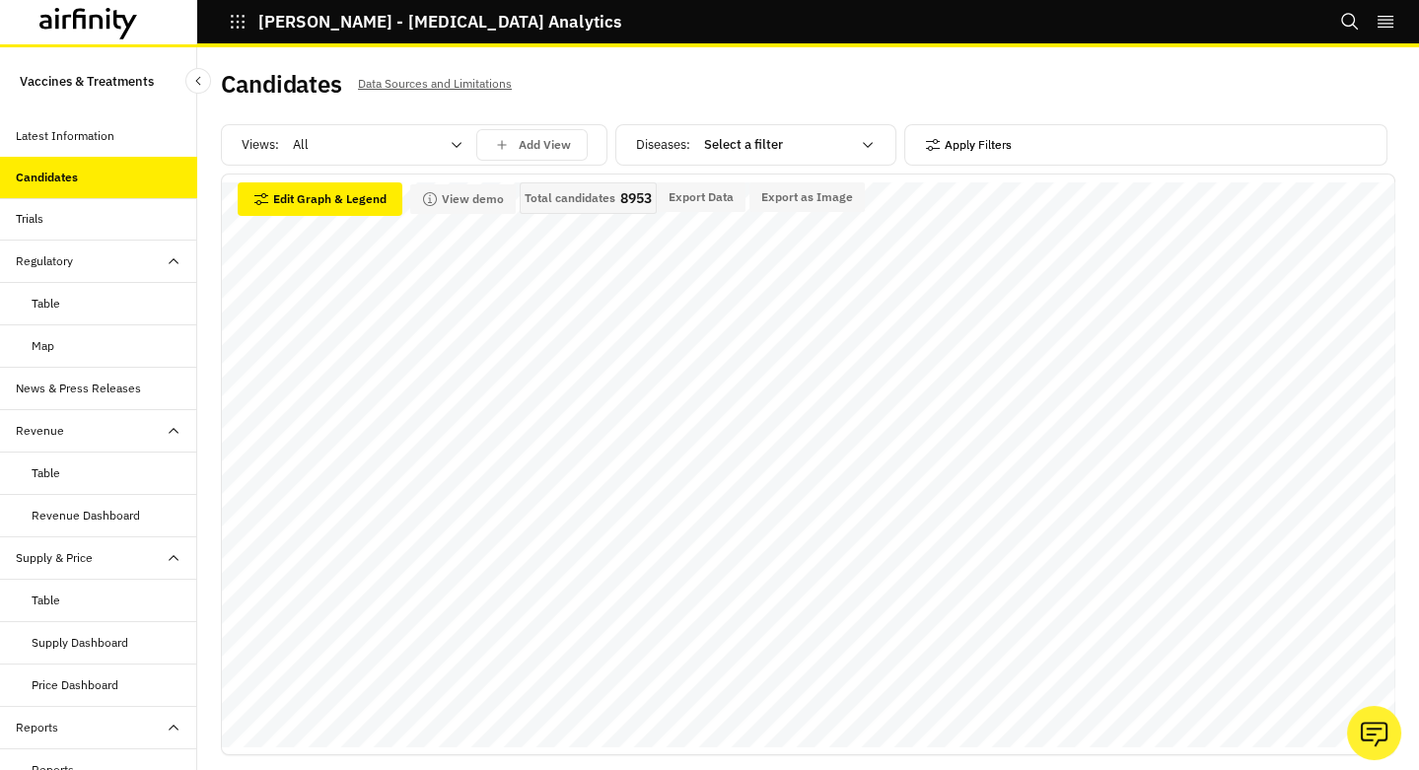
click at [979, 147] on button "Apply Filters" at bounding box center [968, 145] width 87 height 32
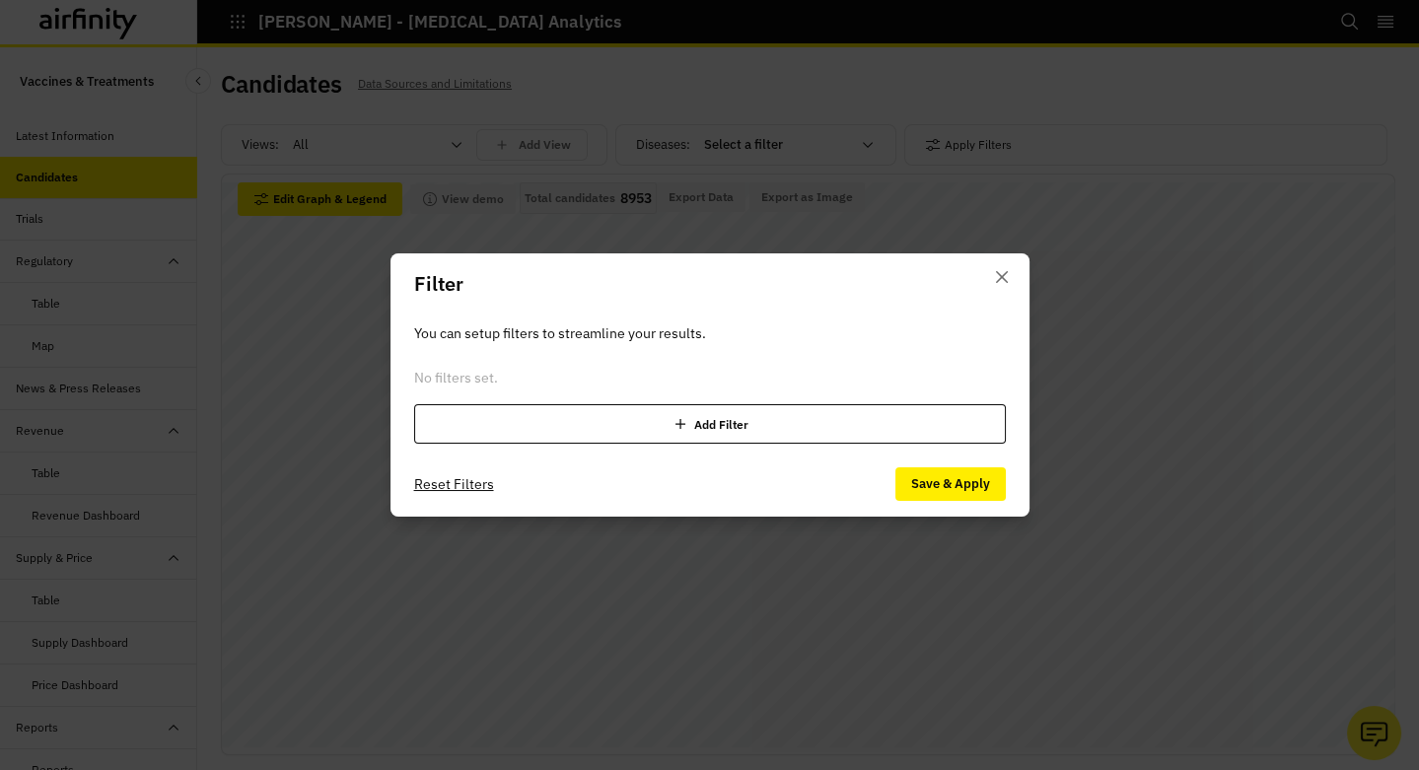
click at [659, 426] on div "Add Filter" at bounding box center [710, 423] width 592 height 39
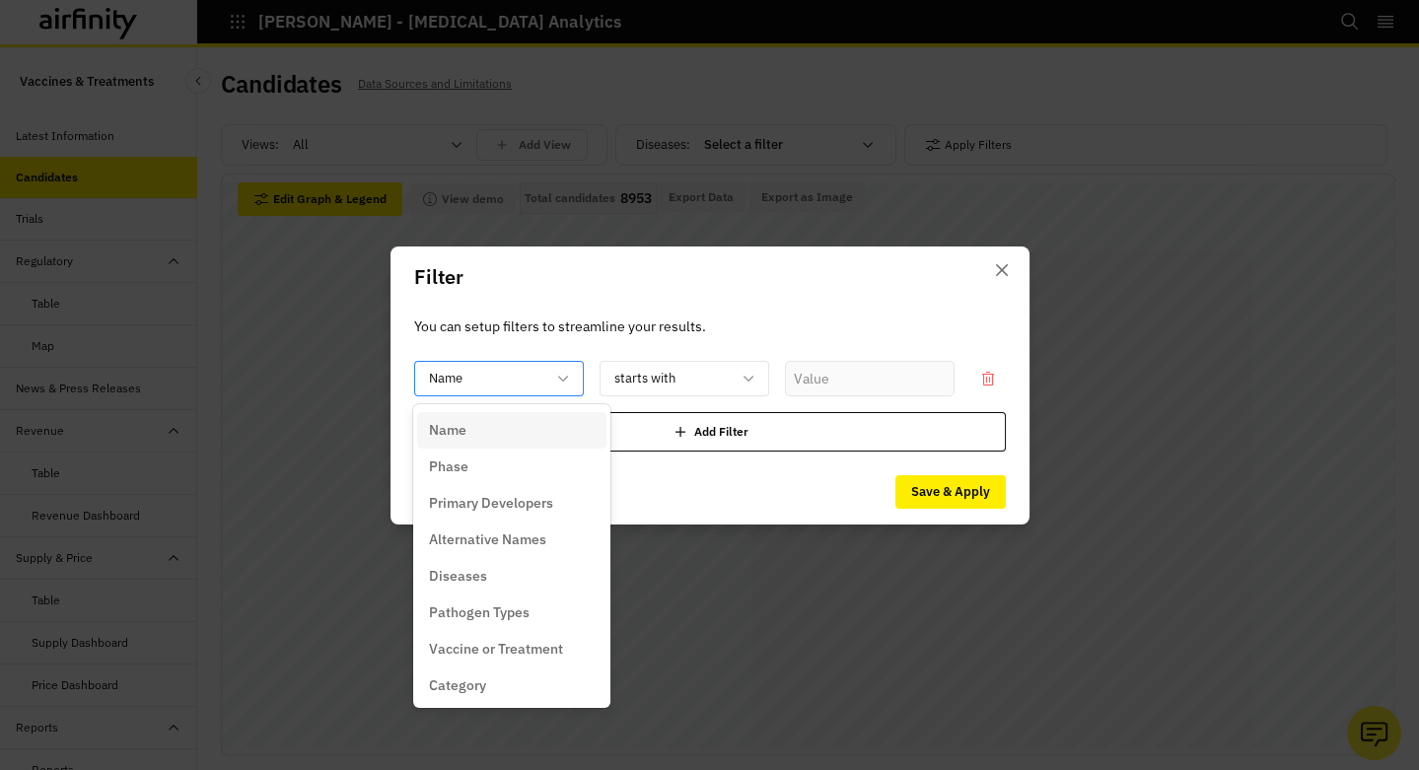
click at [546, 374] on div "Name" at bounding box center [485, 378] width 140 height 33
click at [526, 513] on p "Primary Developers" at bounding box center [491, 503] width 124 height 21
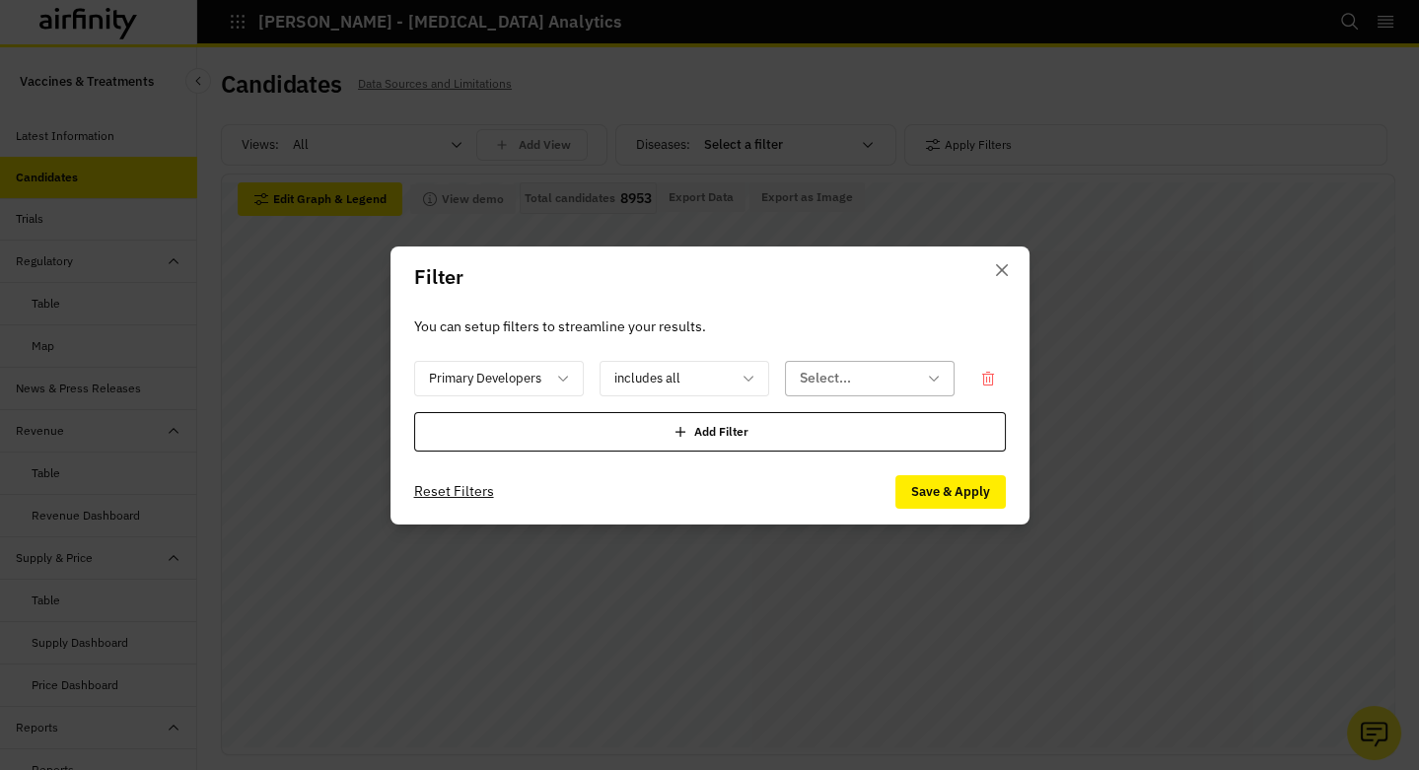
click at [823, 379] on div at bounding box center [858, 378] width 116 height 25
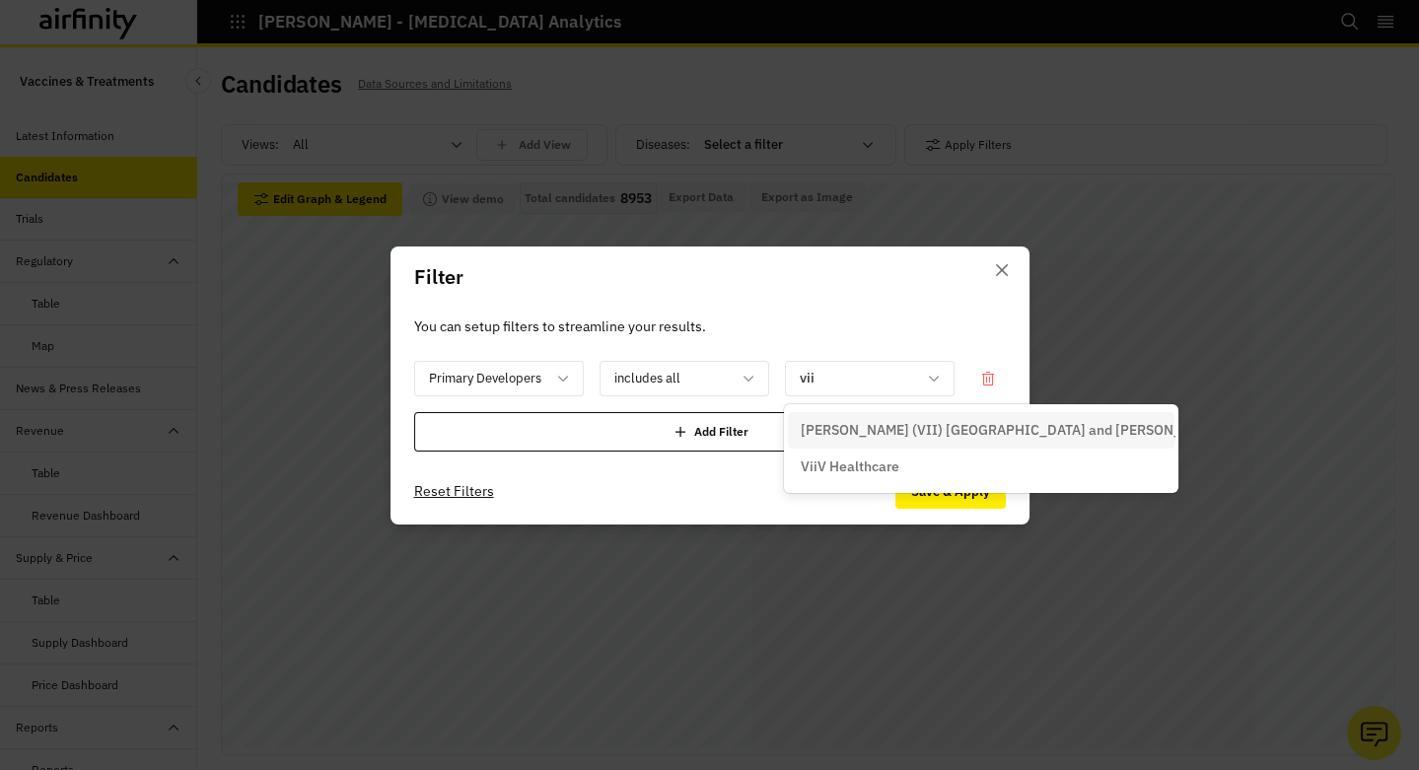
type input "viiv"
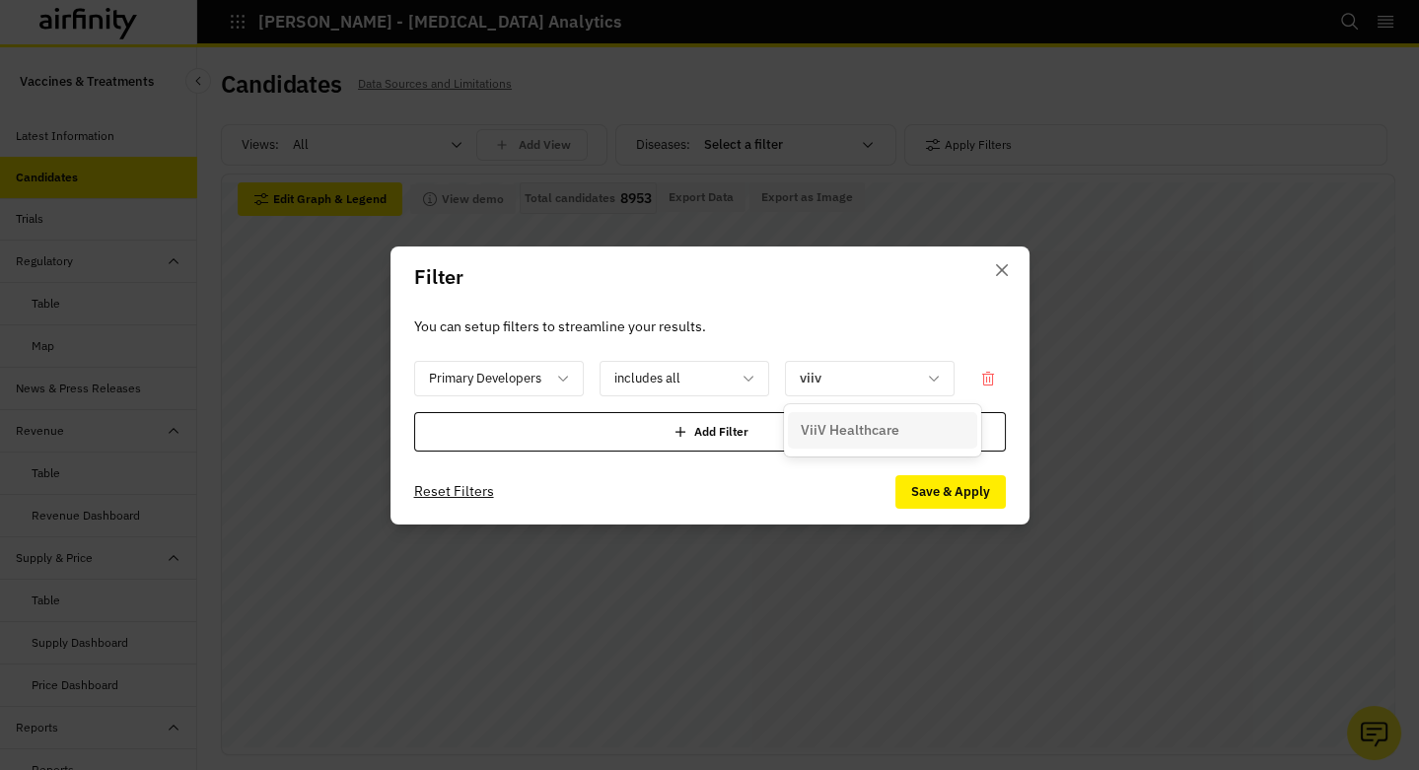
click at [839, 416] on div "ViiV Healthcare" at bounding box center [882, 430] width 189 height 36
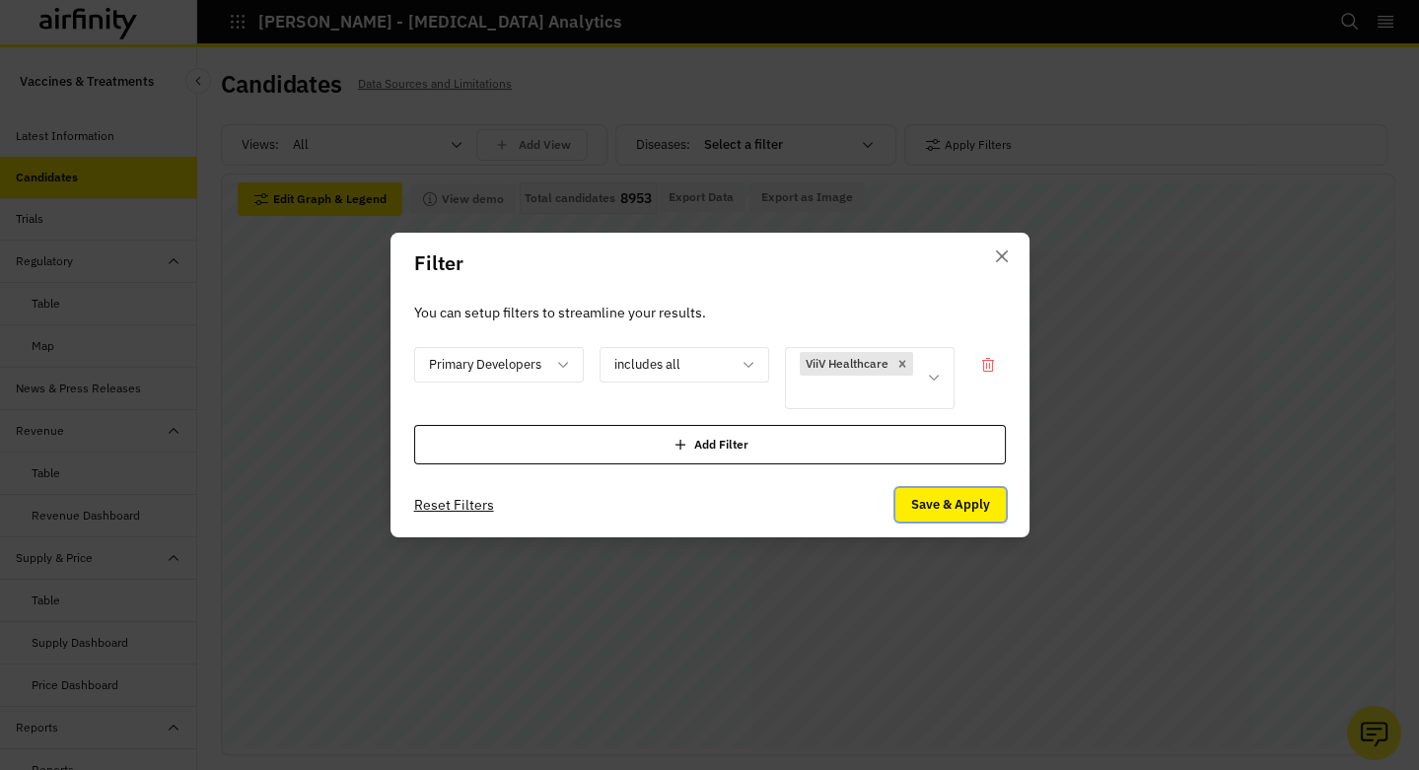
click at [935, 500] on button "Save & Apply" at bounding box center [950, 505] width 110 height 34
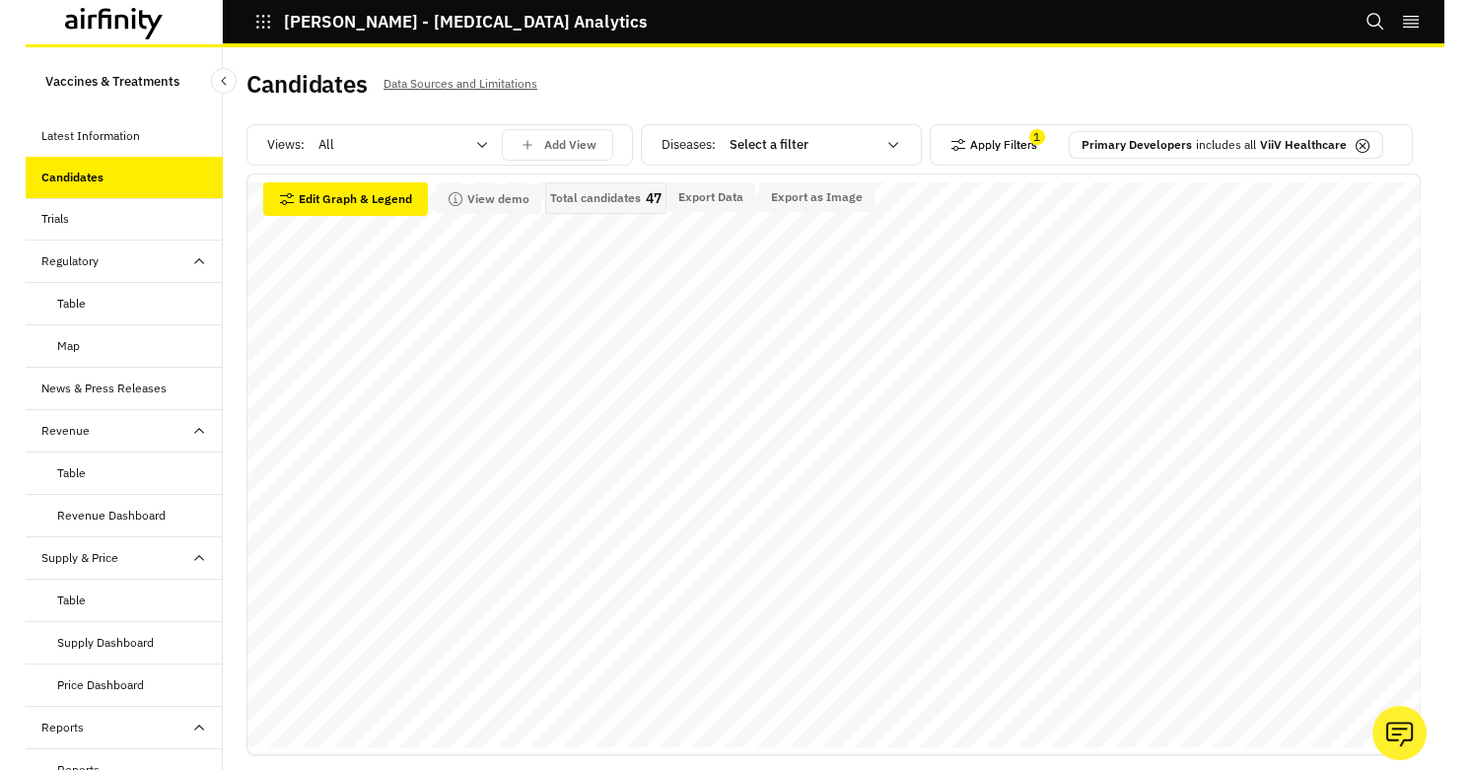
scroll to position [160, 0]
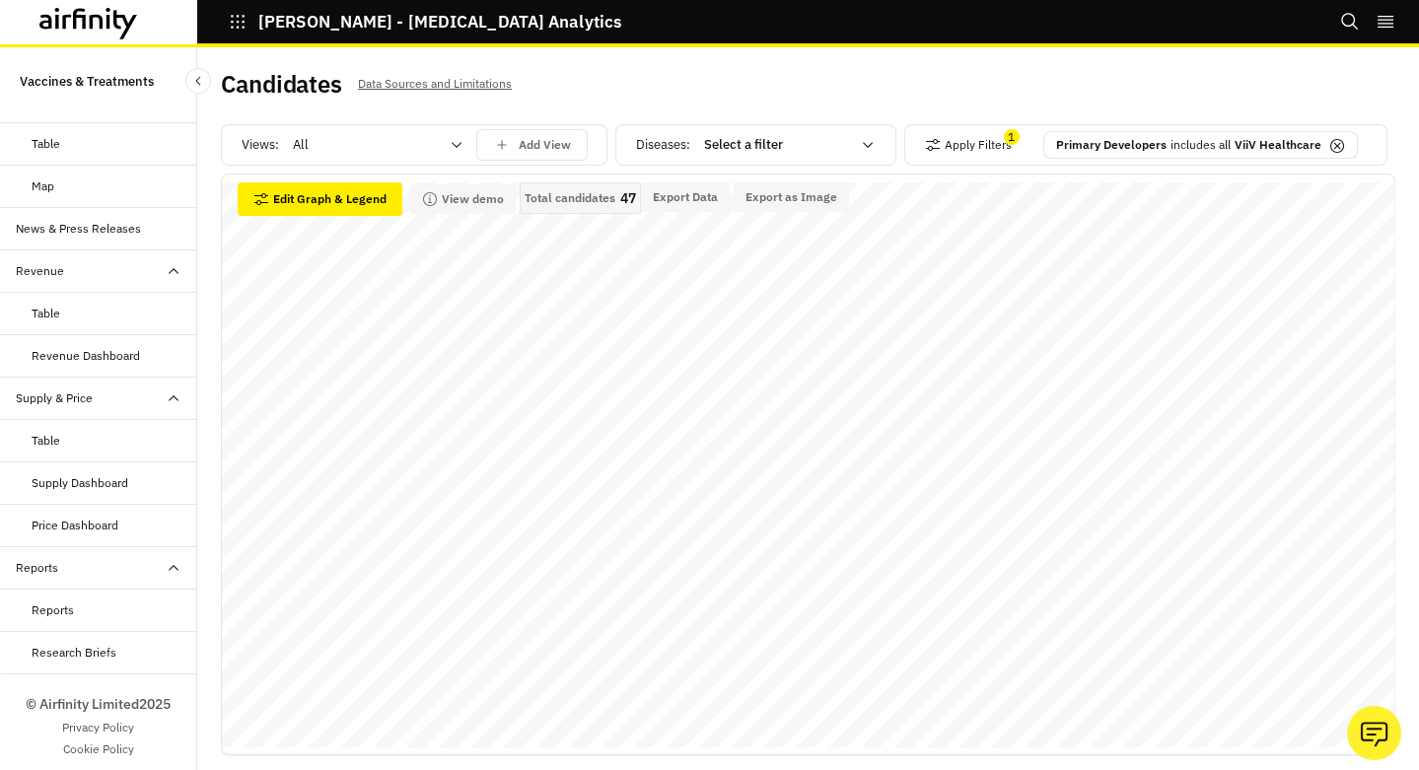
click at [66, 601] on div "Reports" at bounding box center [53, 610] width 42 height 18
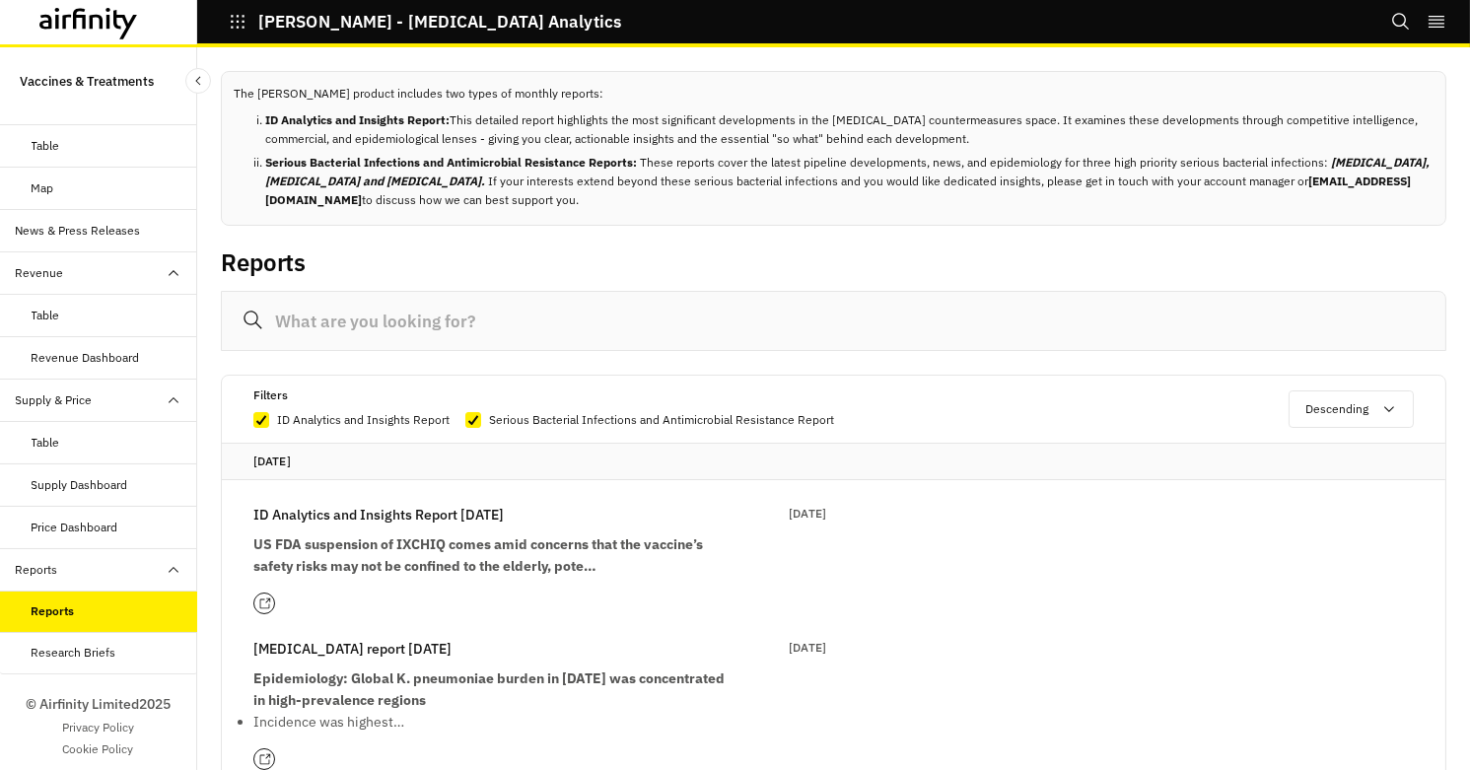
click at [89, 349] on div "Revenue Dashboard" at bounding box center [86, 358] width 108 height 18
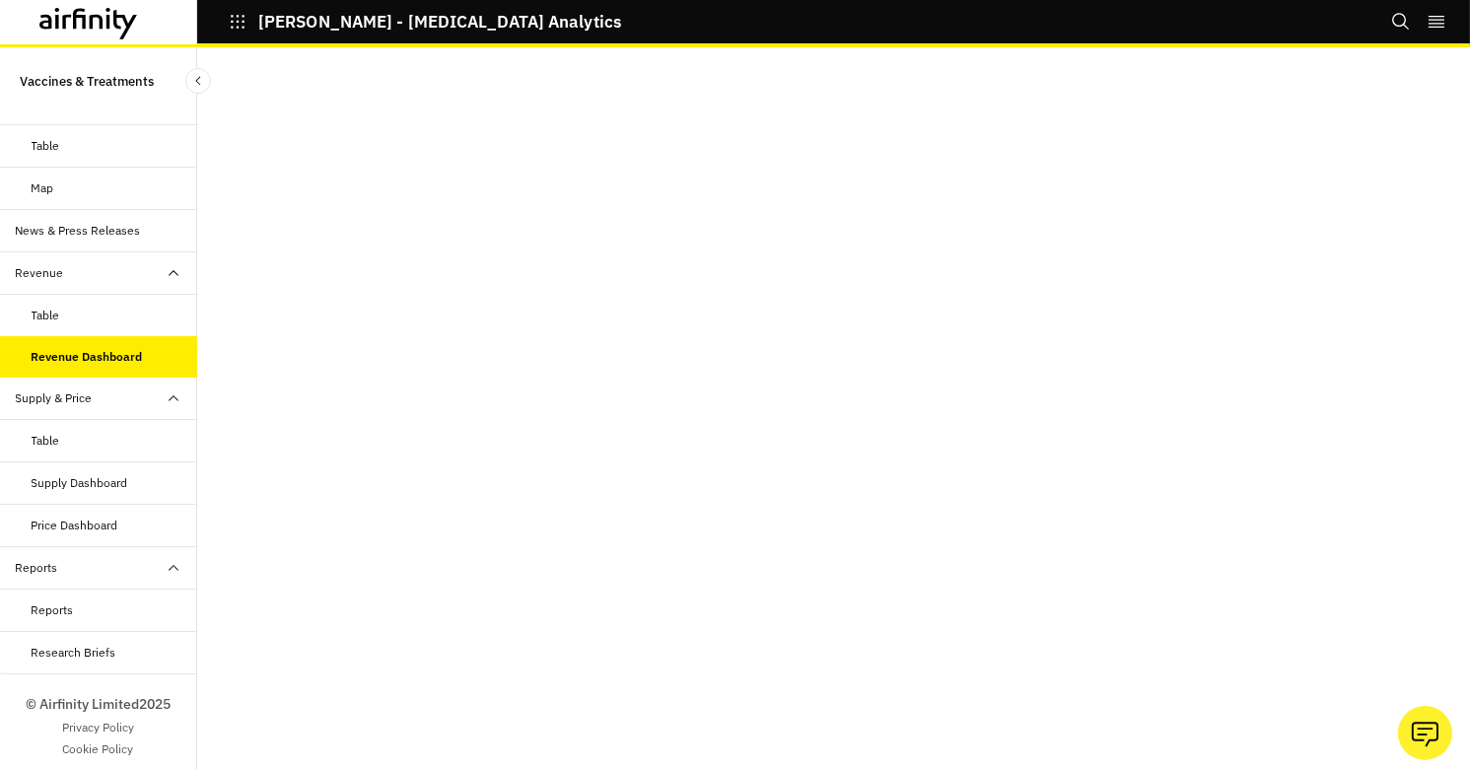
click at [92, 435] on div "Table" at bounding box center [115, 441] width 166 height 18
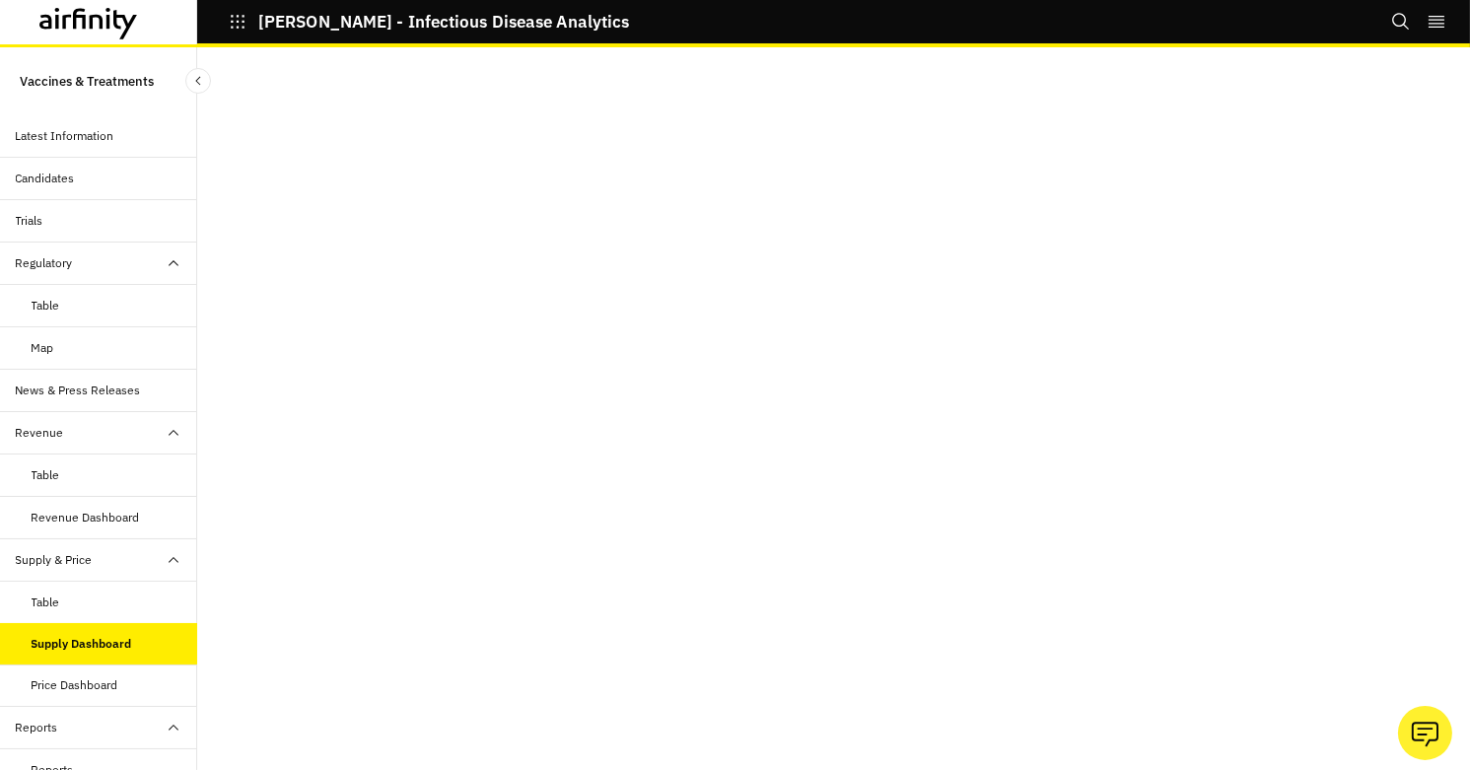
scroll to position [160, 0]
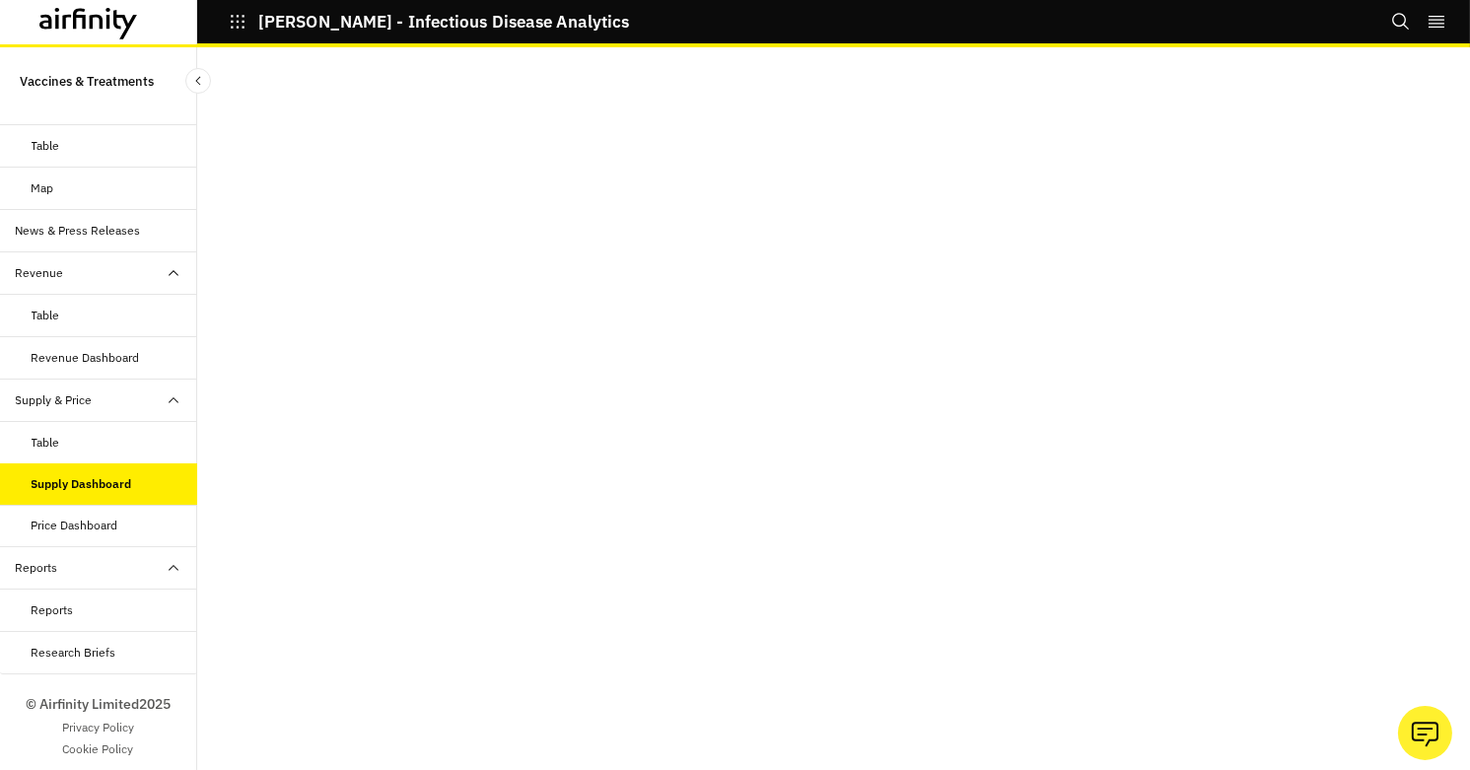
click at [136, 568] on div "Reports" at bounding box center [106, 568] width 181 height 18
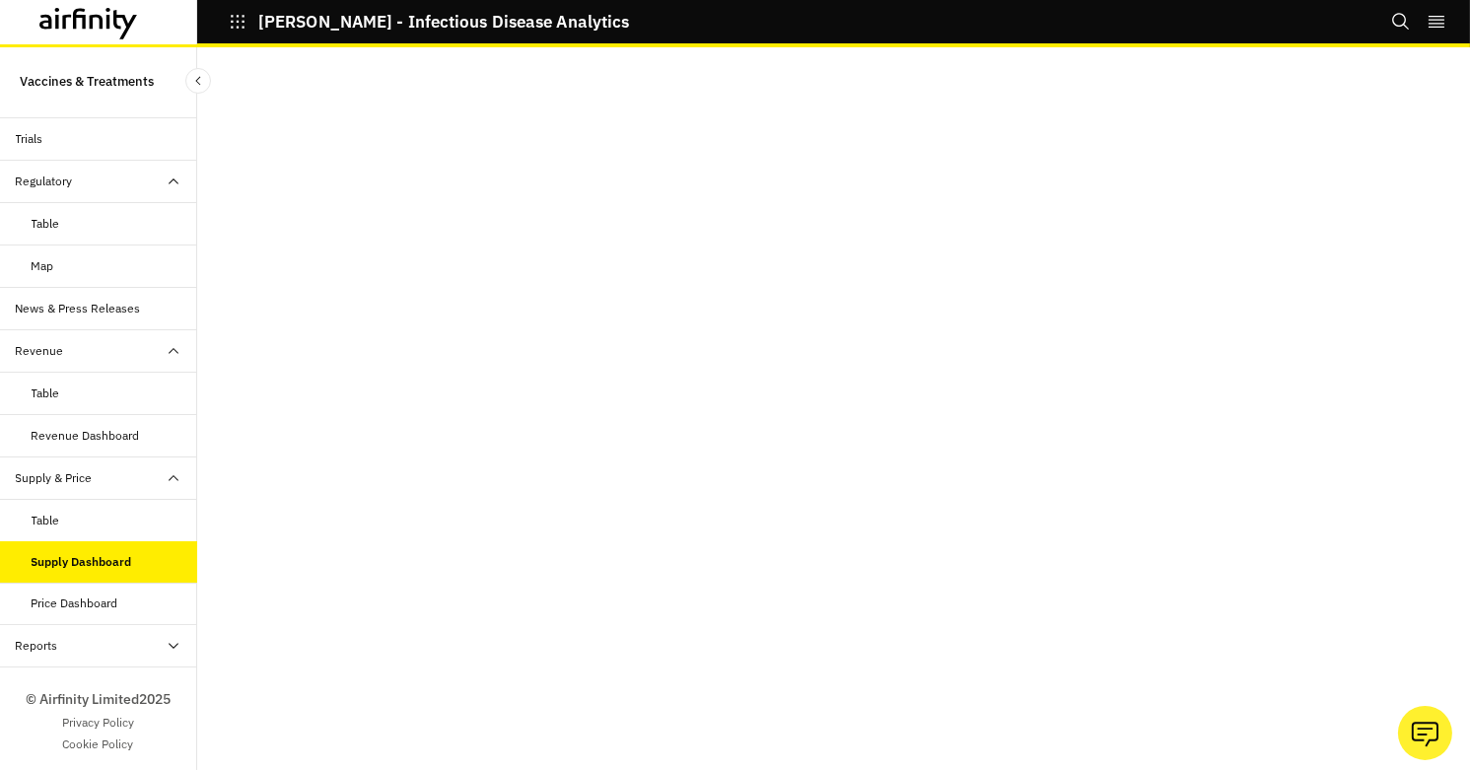
scroll to position [76, 0]
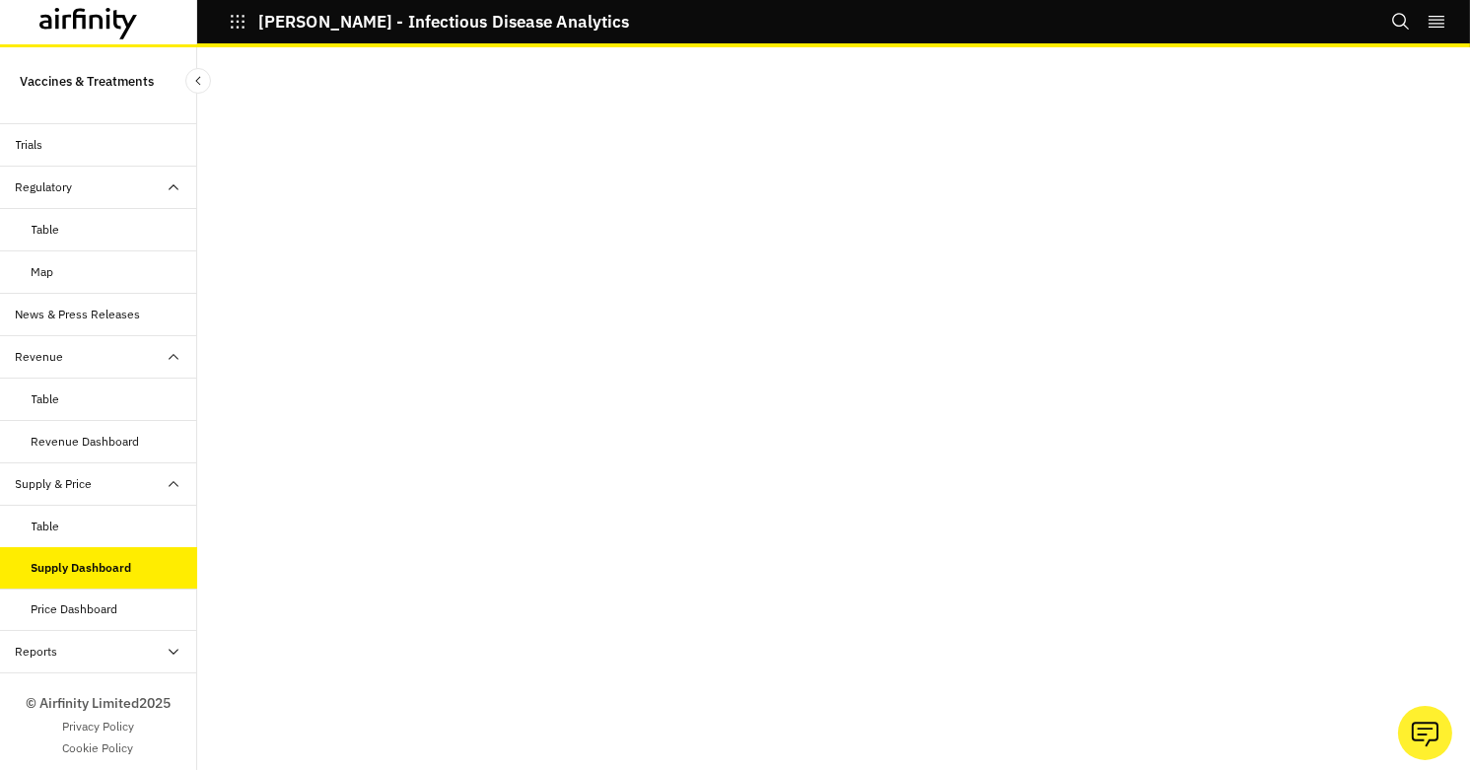
click at [76, 265] on div "Map" at bounding box center [115, 272] width 166 height 18
